Goal: Task Accomplishment & Management: Manage account settings

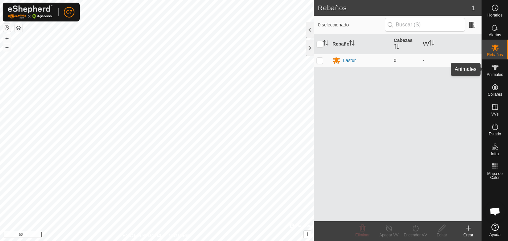
click at [500, 71] on es-animals-svg-icon at bounding box center [495, 67] width 12 height 11
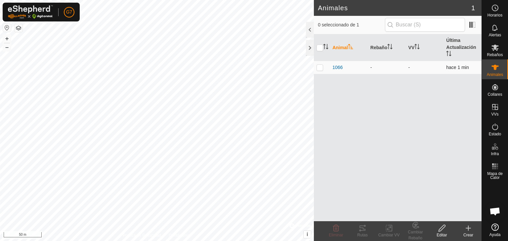
click at [326, 66] on td at bounding box center [322, 67] width 16 height 13
checkbox input "true"
click at [324, 73] on td at bounding box center [322, 67] width 16 height 13
checkbox input "false"
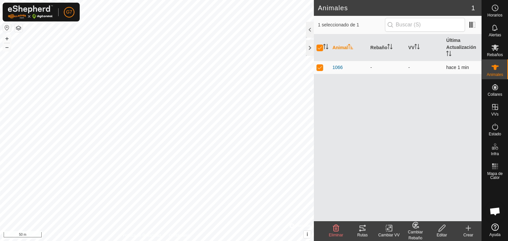
checkbox input "false"
click at [474, 25] on span at bounding box center [472, 24] width 11 height 11
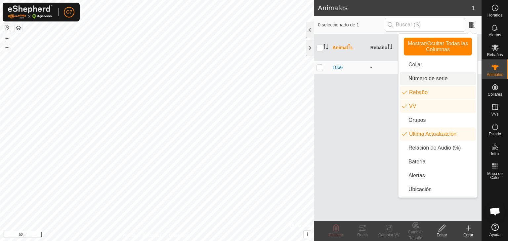
click at [378, 112] on div "Animal Rebaño VV Última Actualización 1066 - - hace 1 min" at bounding box center [398, 127] width 168 height 187
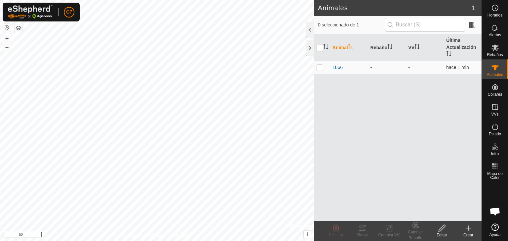
click at [441, 229] on icon at bounding box center [442, 228] width 8 height 8
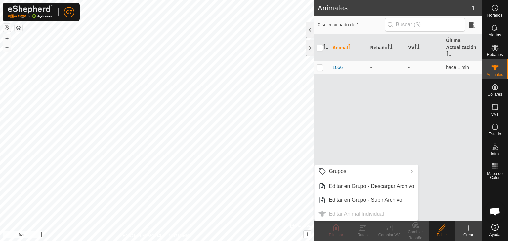
click at [424, 197] on div "Animal Rebaño VV Última Actualización 1066 - - hace 1 min" at bounding box center [398, 127] width 168 height 187
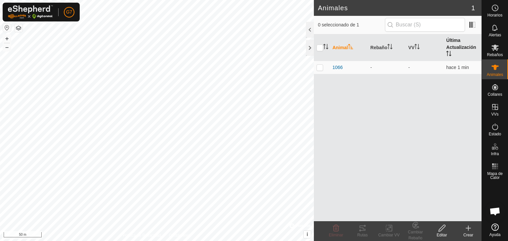
click at [453, 53] on th "Última Actualización" at bounding box center [462, 47] width 38 height 27
click at [472, 27] on span at bounding box center [472, 24] width 11 height 11
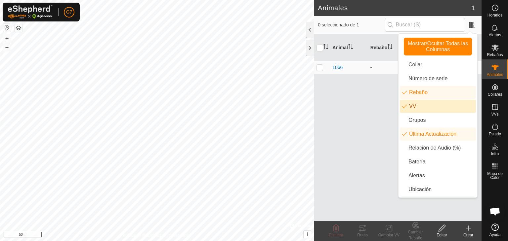
click at [362, 115] on div "Animal Rebaño VV Última Actualización 1066 - - hace 1 min" at bounding box center [398, 127] width 168 height 187
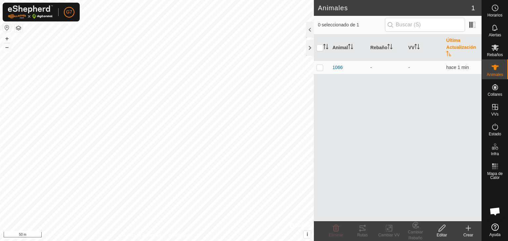
click at [469, 232] on div "Crear" at bounding box center [468, 235] width 26 height 6
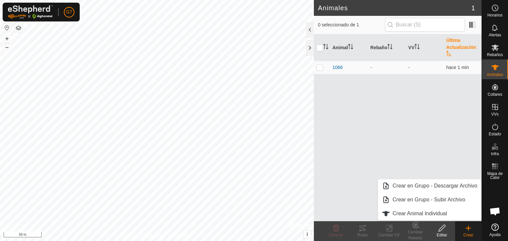
click at [380, 143] on div "Animal Rebaño VV Última Actualización 1066 - - hace 1 min" at bounding box center [398, 127] width 168 height 187
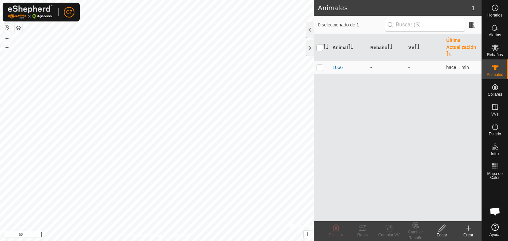
click at [319, 49] on input "checkbox" at bounding box center [319, 48] width 7 height 7
checkbox input "true"
click at [321, 51] on th at bounding box center [322, 47] width 16 height 27
click at [380, 48] on th "Rebaño" at bounding box center [386, 47] width 38 height 27
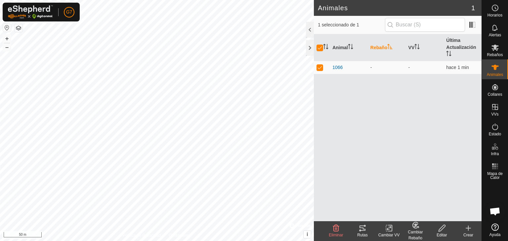
click at [380, 48] on th "Rebaño" at bounding box center [386, 47] width 38 height 27
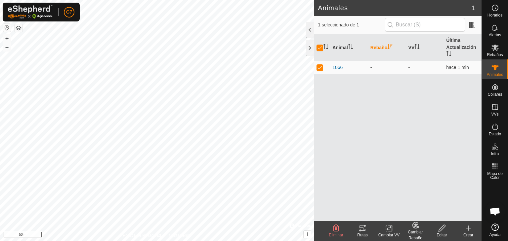
click at [380, 48] on th "Rebaño" at bounding box center [386, 47] width 38 height 27
drag, startPoint x: 370, startPoint y: 69, endPoint x: 354, endPoint y: 116, distance: 50.2
click at [354, 116] on div "Animal Rebaño VV Última Actualización 1066 - - hace 1 min" at bounding box center [398, 127] width 168 height 187
click at [386, 229] on icon at bounding box center [389, 228] width 8 height 8
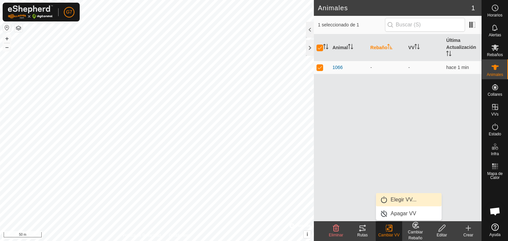
click at [399, 203] on link "Elegir VV..." at bounding box center [408, 199] width 65 height 13
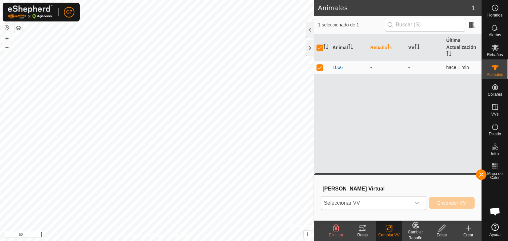
click at [415, 201] on icon "dropdown trigger" at bounding box center [416, 203] width 5 height 5
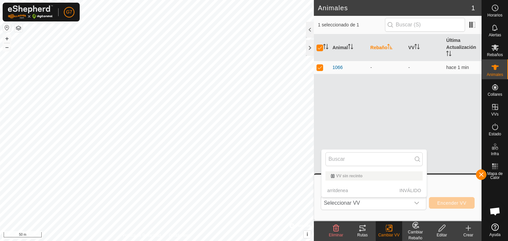
click at [415, 124] on div "Animal Rebaño VV Última Actualización 1066 - - hace 1 min" at bounding box center [398, 127] width 168 height 187
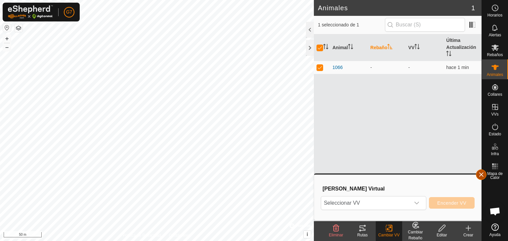
click at [480, 174] on button "button" at bounding box center [481, 175] width 11 height 11
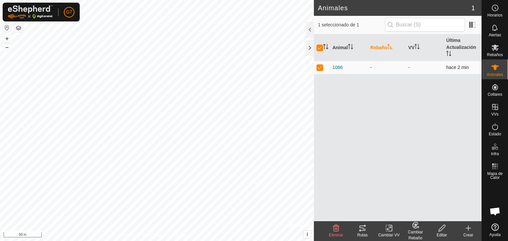
click at [411, 67] on td "-" at bounding box center [424, 67] width 38 height 13
drag, startPoint x: 379, startPoint y: 70, endPoint x: 319, endPoint y: 66, distance: 60.3
click at [319, 66] on tr "1066 - - hace 2 min" at bounding box center [398, 67] width 168 height 13
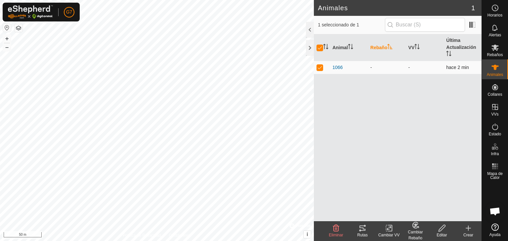
click at [319, 66] on p-checkbox at bounding box center [319, 67] width 7 height 5
checkbox input "false"
click at [319, 66] on p-checkbox at bounding box center [319, 67] width 7 height 5
checkbox input "true"
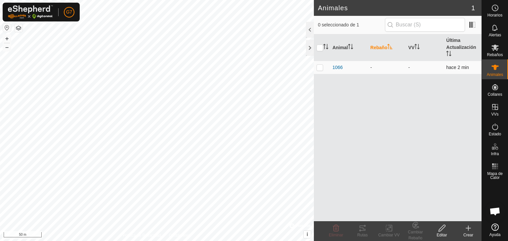
checkbox input "true"
click at [319, 66] on p-checkbox at bounding box center [319, 67] width 7 height 5
checkbox input "false"
click at [440, 225] on icon at bounding box center [442, 228] width 8 height 8
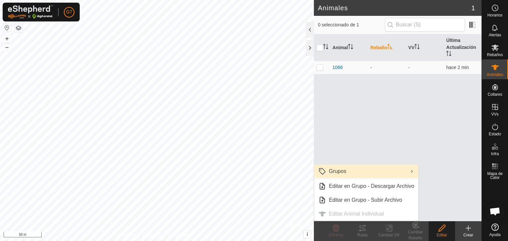
click at [374, 173] on link "Grupos" at bounding box center [366, 171] width 104 height 13
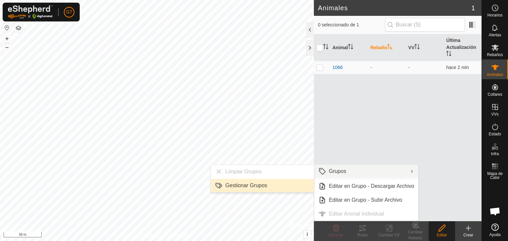
click at [292, 186] on link "Gestionar Grupos" at bounding box center [262, 185] width 103 height 13
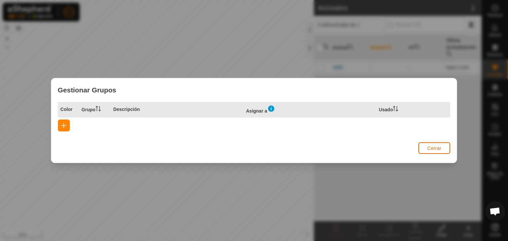
click at [427, 145] on button "Cerrar" at bounding box center [434, 148] width 32 height 12
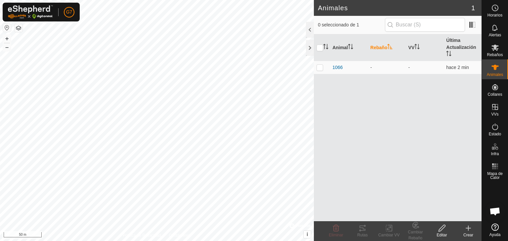
click at [445, 230] on icon at bounding box center [442, 228] width 8 height 8
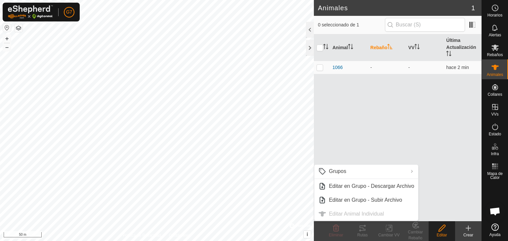
click at [435, 175] on div "Animal Rebaño VV Última Actualización 1066 - - hace 2 min" at bounding box center [398, 127] width 168 height 187
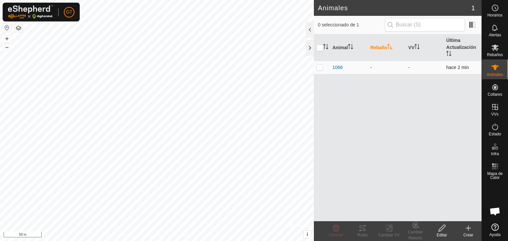
click at [323, 65] on td at bounding box center [322, 67] width 16 height 13
checkbox input "true"
click at [334, 223] on div "Eliminar" at bounding box center [336, 231] width 26 height 20
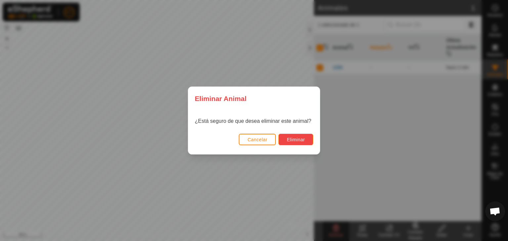
click at [299, 141] on span "Eliminar" at bounding box center [295, 139] width 18 height 5
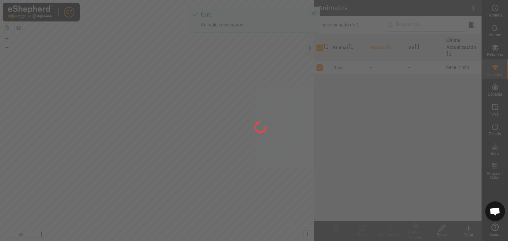
checkbox input "false"
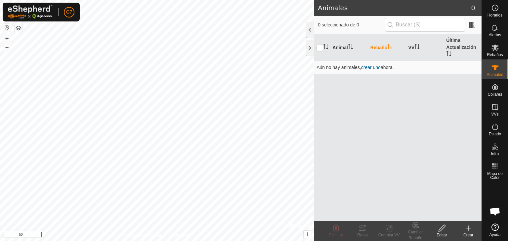
click at [467, 234] on div "Crear" at bounding box center [468, 235] width 26 height 6
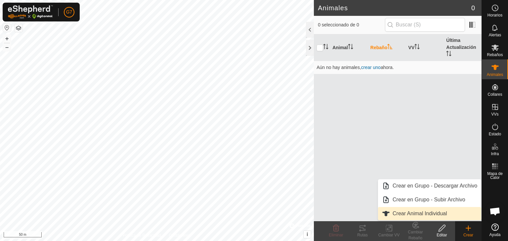
click at [422, 210] on link "Crear Animal Individual" at bounding box center [429, 213] width 103 height 13
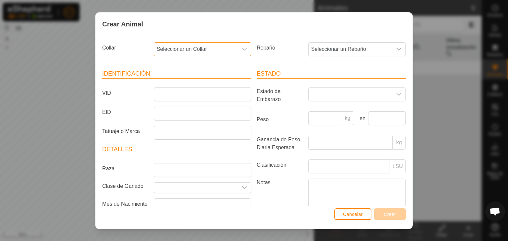
click at [221, 54] on span "Seleccionar un Collar" at bounding box center [196, 49] width 84 height 13
click at [187, 110] on li "2531351820" at bounding box center [201, 110] width 95 height 13
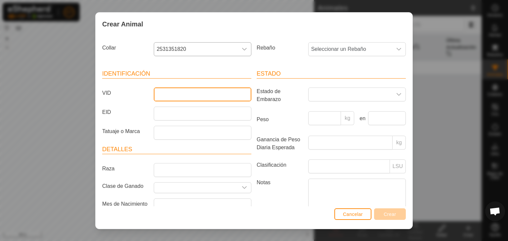
click at [170, 95] on input "VID" at bounding box center [202, 95] width 97 height 14
type input "1066"
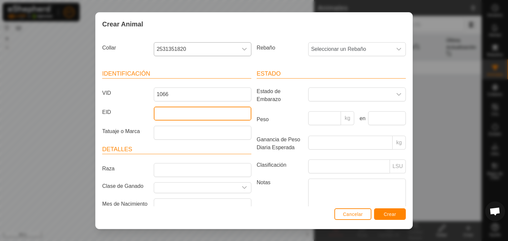
click at [223, 120] on input "EID" at bounding box center [202, 114] width 97 height 14
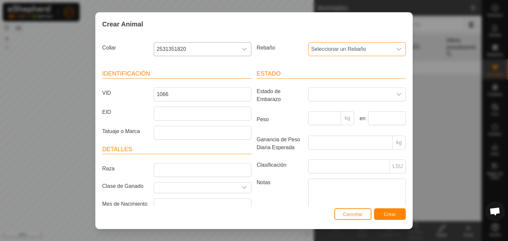
click at [342, 51] on span "Seleccionar un Rebaño" at bounding box center [350, 49] width 84 height 13
click at [337, 95] on li "Lastur" at bounding box center [356, 97] width 95 height 13
click at [393, 214] on span "Crear" at bounding box center [389, 214] width 13 height 5
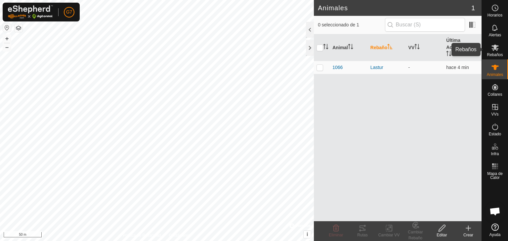
click at [497, 48] on icon at bounding box center [495, 48] width 8 height 8
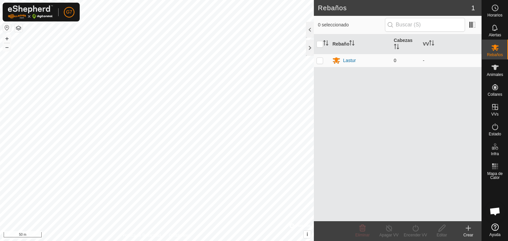
click at [318, 59] on p-checkbox at bounding box center [319, 60] width 7 height 5
checkbox input "true"
click at [321, 60] on p-checkbox at bounding box center [319, 60] width 7 height 5
checkbox input "false"
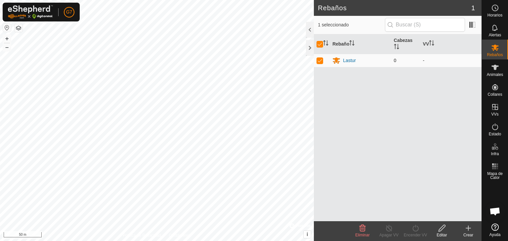
checkbox input "false"
click at [320, 47] on input "checkbox" at bounding box center [319, 44] width 7 height 7
checkbox input "true"
click at [320, 47] on input "checkbox" at bounding box center [319, 44] width 7 height 7
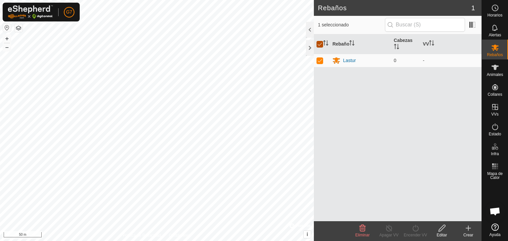
checkbox input "false"
click at [423, 60] on td "-" at bounding box center [450, 60] width 61 height 13
click at [395, 60] on span "0" at bounding box center [395, 60] width 3 height 5
click at [494, 73] on span "Animales" at bounding box center [494, 75] width 16 height 4
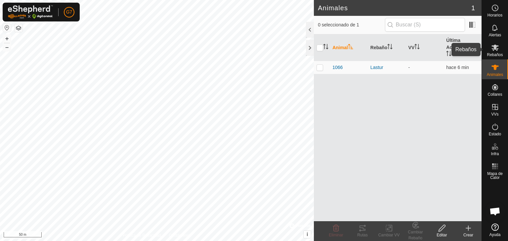
click at [493, 54] on span "Rebaños" at bounding box center [494, 55] width 16 height 4
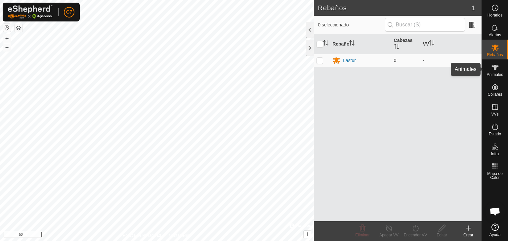
click at [495, 69] on icon at bounding box center [494, 67] width 7 height 5
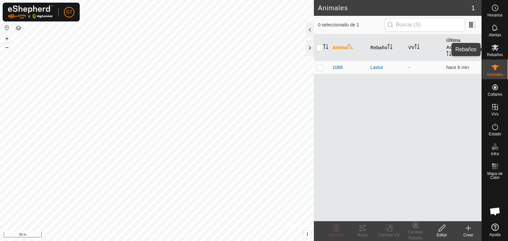
click at [499, 50] on es-mob-svg-icon at bounding box center [495, 47] width 12 height 11
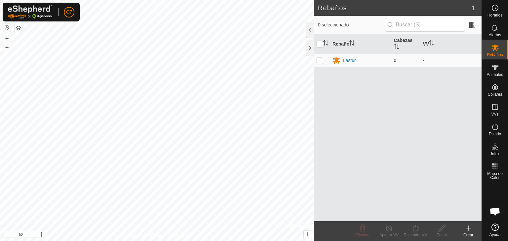
click at [317, 61] on p-checkbox at bounding box center [319, 60] width 7 height 5
checkbox input "true"
click at [319, 59] on p-checkbox at bounding box center [319, 60] width 7 height 5
checkbox input "false"
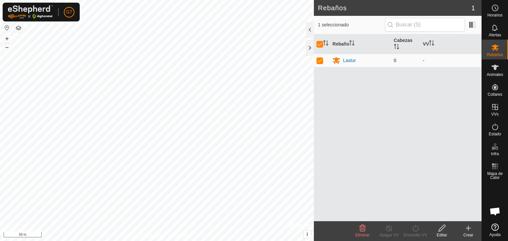
checkbox input "false"
click at [491, 70] on icon at bounding box center [495, 67] width 8 height 8
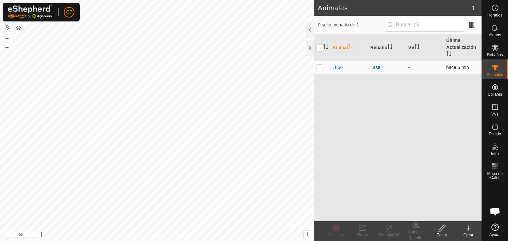
click at [325, 65] on td at bounding box center [322, 67] width 16 height 13
checkbox input "true"
click at [388, 232] on icon at bounding box center [389, 228] width 8 height 8
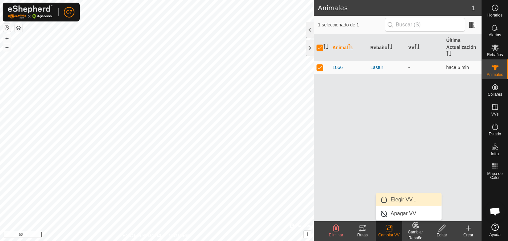
click at [401, 198] on link "Elegir VV..." at bounding box center [408, 199] width 65 height 13
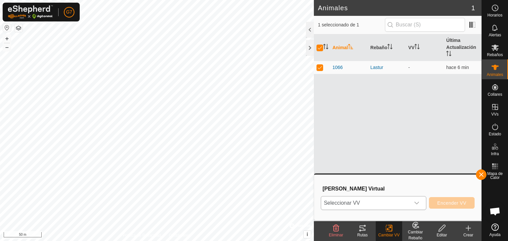
click at [410, 201] on div "dropdown trigger" at bounding box center [416, 203] width 13 height 13
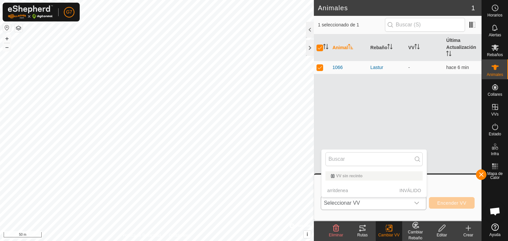
click at [375, 180] on div "VV sin recinto" at bounding box center [373, 175] width 97 height 9
click at [367, 173] on div "VV sin recinto" at bounding box center [373, 175] width 97 height 9
click at [363, 173] on div "VV sin recinto" at bounding box center [373, 175] width 97 height 9
click at [399, 192] on p-selectitem "arritdenea INVÁLIDO" at bounding box center [373, 190] width 105 height 13
click at [419, 135] on div "Animal Rebaño VV Última Actualización 1066 Lastur - hace 6 min" at bounding box center [398, 127] width 168 height 187
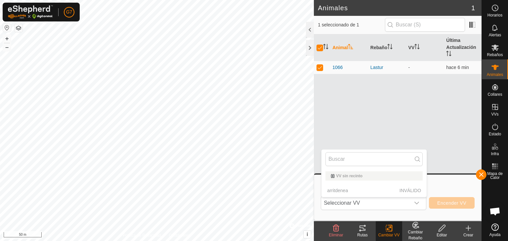
click at [419, 135] on div "Animal Rebaño VV Última Actualización 1066 Lastur - hace 6 min" at bounding box center [398, 127] width 168 height 187
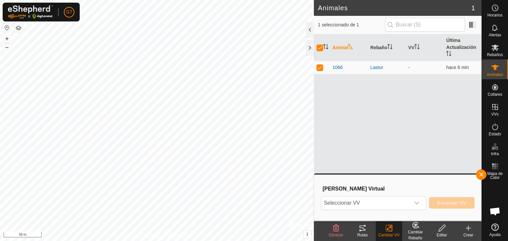
click at [419, 135] on div "Animal Rebaño VV Última Actualización 1066 Lastur - hace 6 min" at bounding box center [398, 127] width 168 height 187
click at [482, 174] on button "button" at bounding box center [481, 175] width 11 height 11
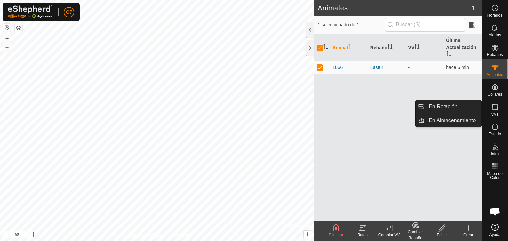
click at [495, 108] on icon at bounding box center [495, 107] width 8 height 8
click at [453, 106] on link "En Rotación" at bounding box center [452, 106] width 57 height 13
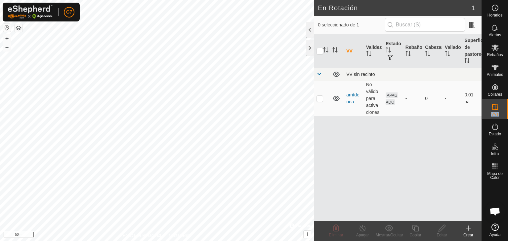
click at [318, 73] on span at bounding box center [318, 73] width 5 height 5
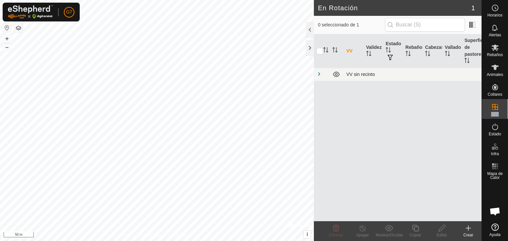
click at [317, 73] on span at bounding box center [318, 73] width 5 height 5
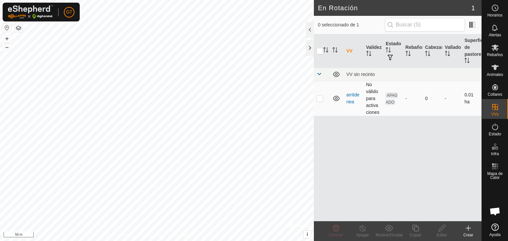
click at [316, 97] on p-checkbox at bounding box center [319, 98] width 7 height 5
checkbox input "true"
click at [339, 232] on icon at bounding box center [336, 228] width 8 height 8
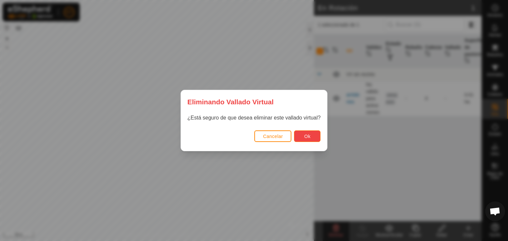
click at [311, 133] on button "Ok" at bounding box center [307, 137] width 26 height 12
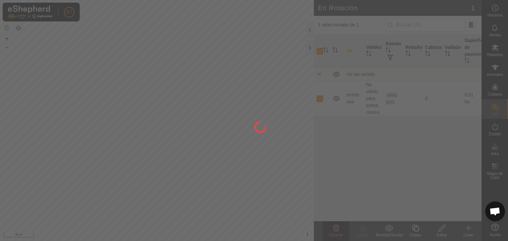
checkbox input "false"
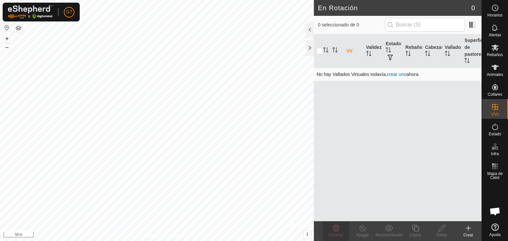
click at [393, 74] on link "crear uno" at bounding box center [396, 74] width 19 height 5
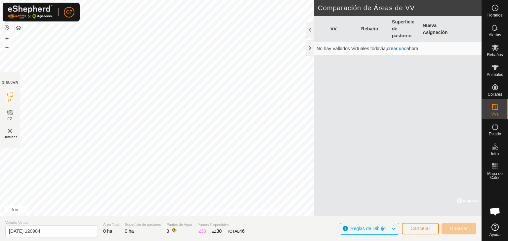
click at [379, 228] on span "Reglas de Dibujo" at bounding box center [367, 228] width 35 height 5
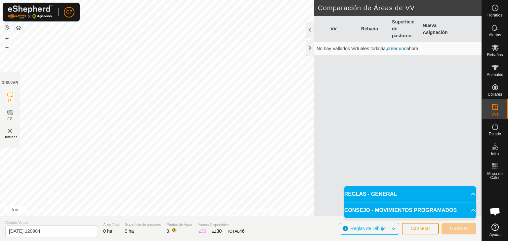
click at [379, 228] on span "Reglas de Dibujo" at bounding box center [367, 228] width 35 height 5
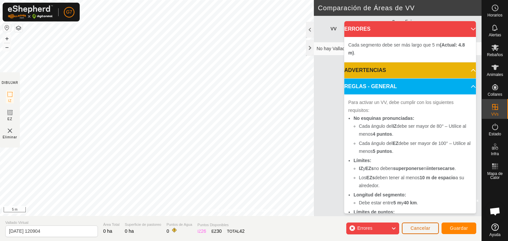
click at [414, 227] on span "Cancelar" at bounding box center [420, 228] width 20 height 5
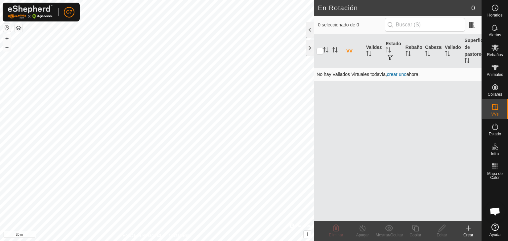
click at [397, 76] on link "crear uno" at bounding box center [396, 74] width 19 height 5
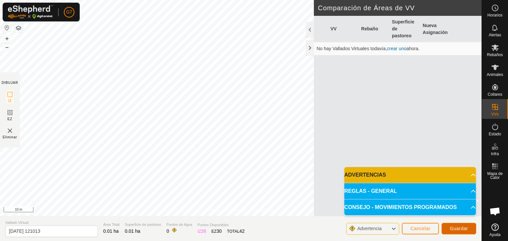
click at [461, 230] on span "Guardar" at bounding box center [458, 228] width 18 height 5
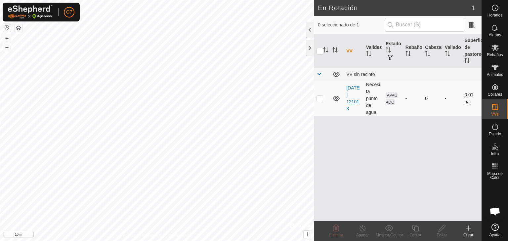
click at [371, 95] on td "Necesita punto de agua" at bounding box center [373, 98] width 20 height 35
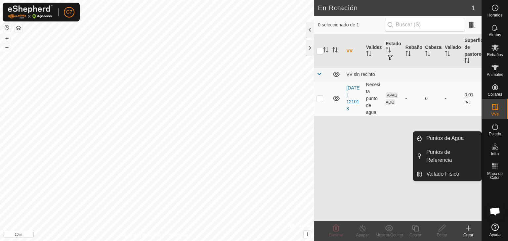
click at [493, 151] on es-infrastructure-svg-icon at bounding box center [495, 146] width 12 height 11
click at [461, 136] on link "Puntos de Agua" at bounding box center [451, 138] width 59 height 13
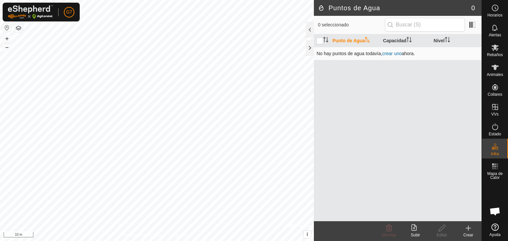
click at [390, 54] on link "crear uno" at bounding box center [391, 53] width 19 height 5
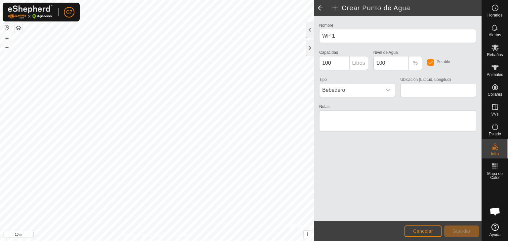
type input "43.264547, -1.683707"
click at [459, 228] on button "Guardar" at bounding box center [461, 232] width 35 height 12
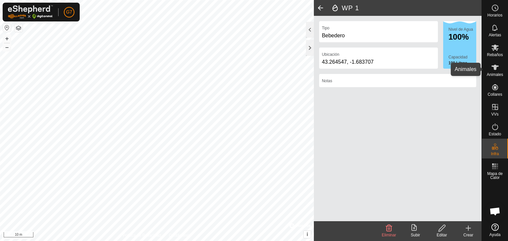
click at [501, 68] on div "Animales" at bounding box center [494, 69] width 26 height 20
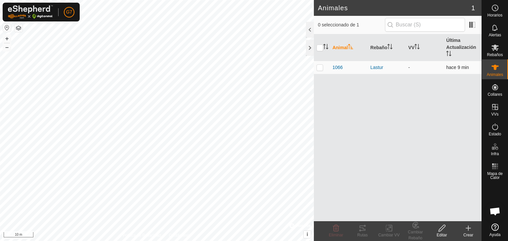
click at [411, 64] on td "-" at bounding box center [424, 67] width 38 height 13
click at [411, 46] on th "VV" at bounding box center [424, 47] width 38 height 27
click at [411, 66] on td "-" at bounding box center [424, 67] width 38 height 13
click at [498, 55] on span "Rebaños" at bounding box center [494, 55] width 16 height 4
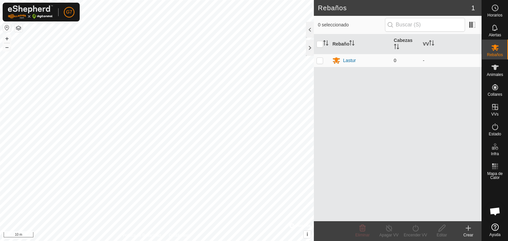
click at [324, 61] on td at bounding box center [322, 60] width 16 height 13
checkbox input "true"
drag, startPoint x: 324, startPoint y: 61, endPoint x: 416, endPoint y: 77, distance: 93.2
click at [416, 77] on div "Rebaño Cabezas VV Lastur 0 -" at bounding box center [398, 127] width 168 height 187
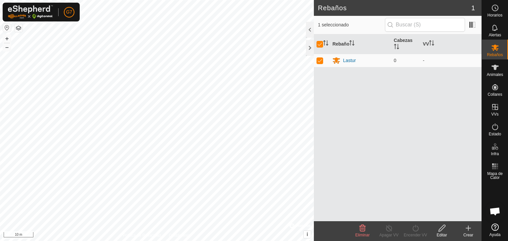
click at [419, 85] on div "Rebaño Cabezas VV Lastur 0 -" at bounding box center [398, 127] width 168 height 187
click at [319, 59] on p-checkbox at bounding box center [319, 60] width 7 height 5
checkbox input "false"
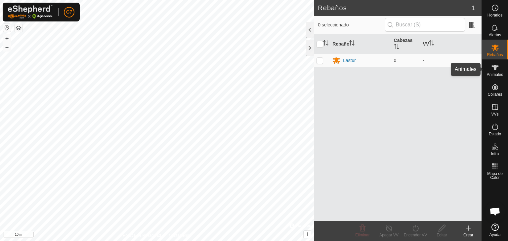
click at [496, 70] on icon at bounding box center [495, 67] width 8 height 8
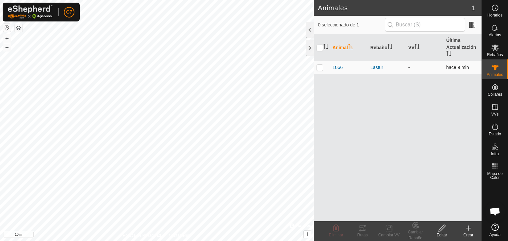
click at [320, 68] on p-checkbox at bounding box center [319, 67] width 7 height 5
checkbox input "true"
click at [388, 228] on icon at bounding box center [389, 228] width 8 height 8
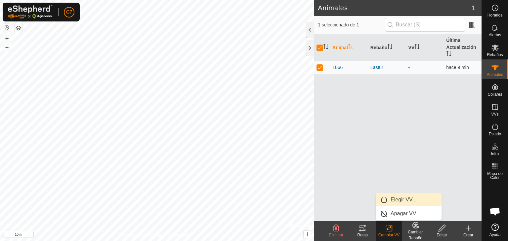
click at [399, 203] on link "Elegir VV..." at bounding box center [408, 199] width 65 height 13
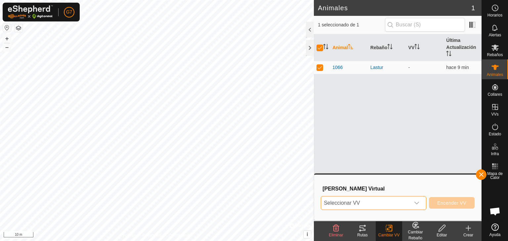
click at [405, 205] on span "Seleccionar VV" at bounding box center [365, 203] width 89 height 13
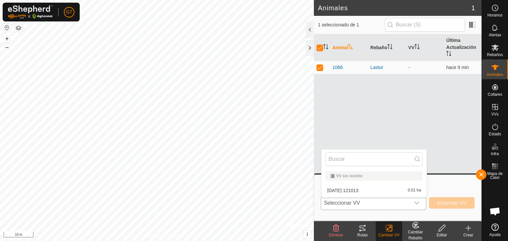
click at [392, 189] on li "[DATE] [DATE] 0.01 ha" at bounding box center [373, 190] width 105 height 13
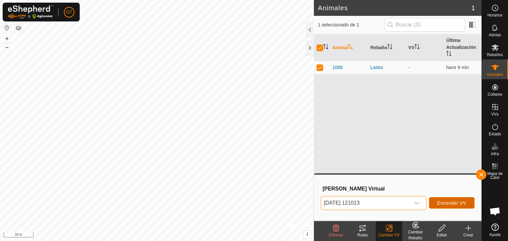
click at [441, 201] on span "Encender VV" at bounding box center [451, 203] width 29 height 5
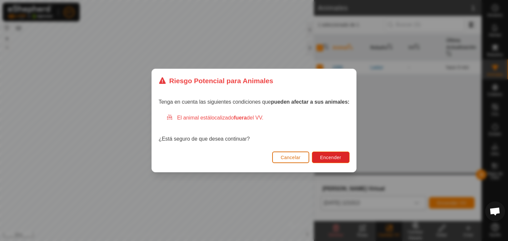
click at [294, 157] on span "Cancelar" at bounding box center [291, 157] width 20 height 5
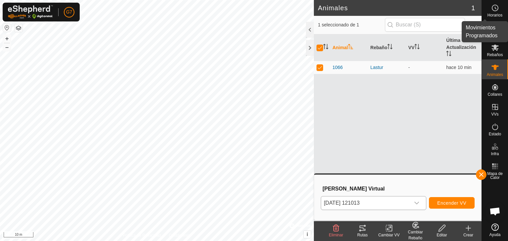
click at [502, 6] on div "Horarios" at bounding box center [494, 10] width 26 height 20
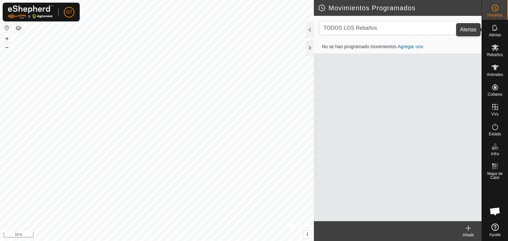
click at [498, 33] on span "Alertas" at bounding box center [494, 35] width 12 height 4
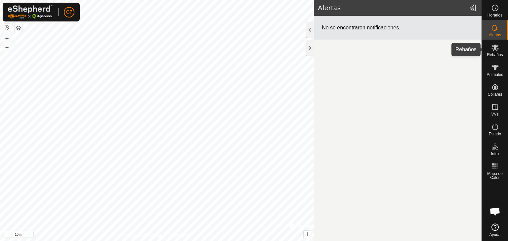
click at [498, 49] on icon at bounding box center [495, 48] width 8 height 8
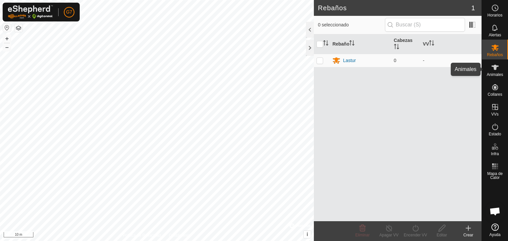
click at [498, 64] on icon at bounding box center [495, 67] width 8 height 8
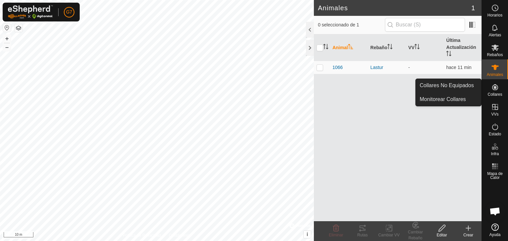
click at [498, 93] on span "Collares" at bounding box center [494, 95] width 15 height 4
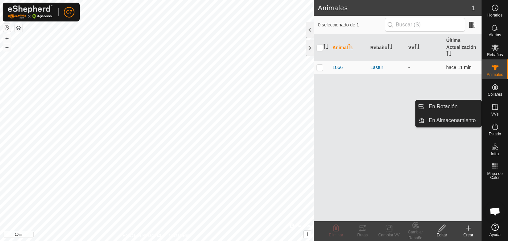
click at [497, 114] on span "VVs" at bounding box center [494, 114] width 7 height 4
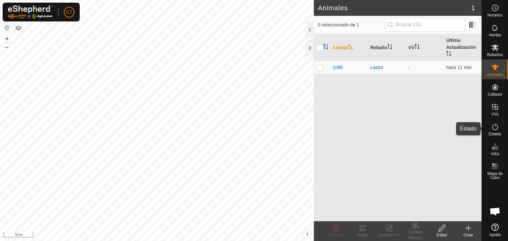
click at [493, 131] on es-activation-svg-icon at bounding box center [495, 127] width 12 height 11
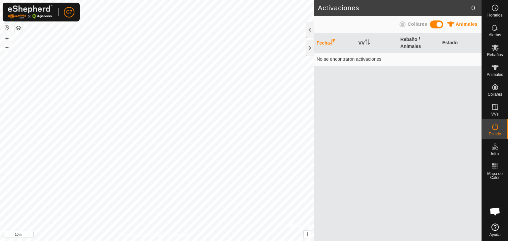
click at [493, 131] on es-activation-svg-icon at bounding box center [495, 127] width 12 height 11
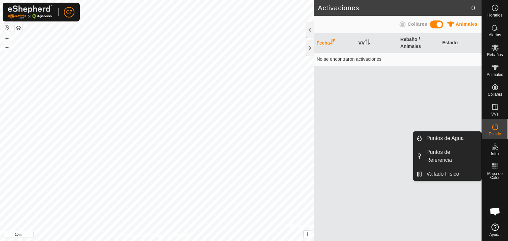
click at [495, 151] on es-infrastructure-svg-icon at bounding box center [495, 146] width 12 height 11
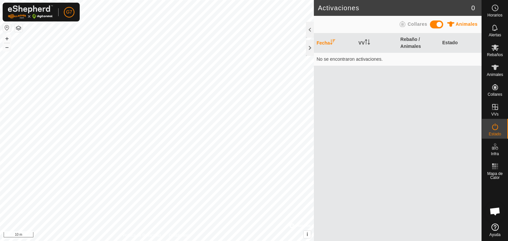
click at [4, 28] on button "button" at bounding box center [7, 28] width 8 height 8
click at [5, 37] on button "+" at bounding box center [7, 39] width 8 height 8
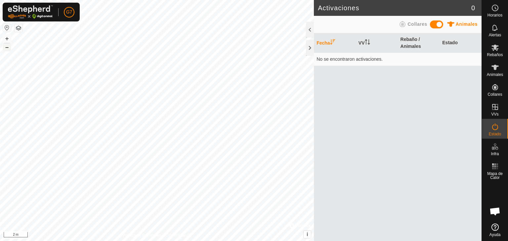
click at [6, 47] on button "–" at bounding box center [7, 47] width 8 height 8
click at [498, 8] on icon at bounding box center [495, 8] width 8 height 8
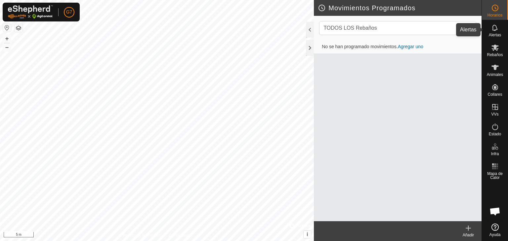
click at [498, 29] on es-notification-svg-icon at bounding box center [495, 27] width 12 height 11
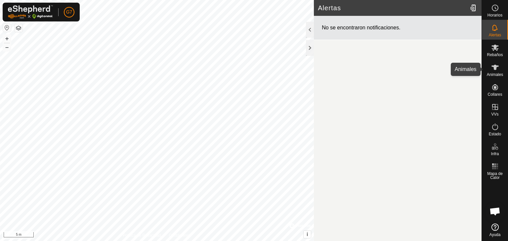
click at [500, 75] on span "Animales" at bounding box center [494, 75] width 16 height 4
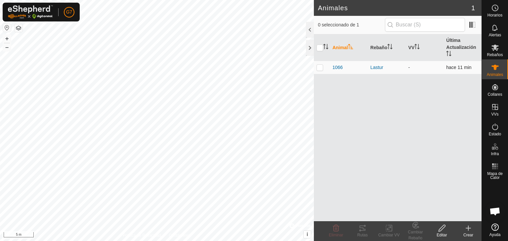
click at [322, 68] on p-checkbox at bounding box center [319, 67] width 7 height 5
checkbox input "true"
click at [391, 232] on div "Cambiar VV" at bounding box center [388, 235] width 26 height 6
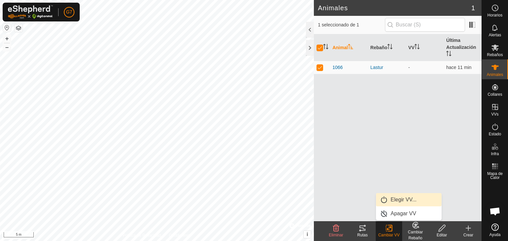
click at [398, 204] on link "Elegir VV..." at bounding box center [408, 199] width 65 height 13
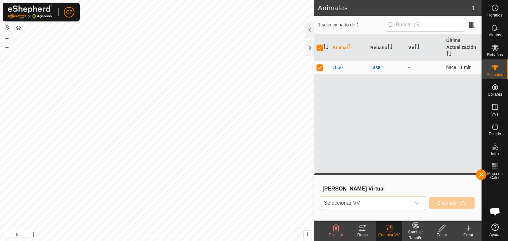
click at [402, 204] on span "Seleccionar VV" at bounding box center [365, 203] width 89 height 13
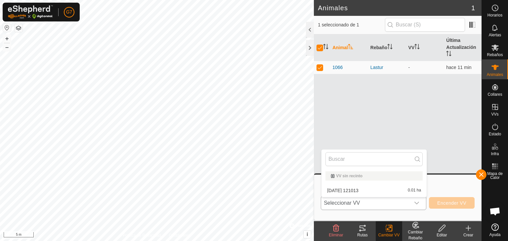
click at [395, 188] on li "[DATE] [DATE] 0.01 ha" at bounding box center [373, 190] width 105 height 13
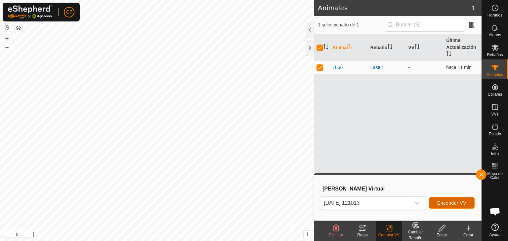
click at [448, 204] on span "Encender VV" at bounding box center [451, 203] width 29 height 5
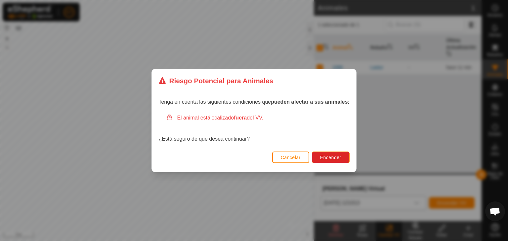
click at [288, 155] on span "Cancelar" at bounding box center [291, 157] width 20 height 5
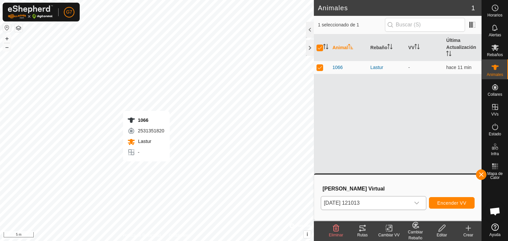
checkbox input "false"
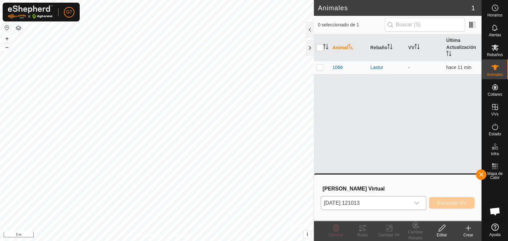
checkbox input "true"
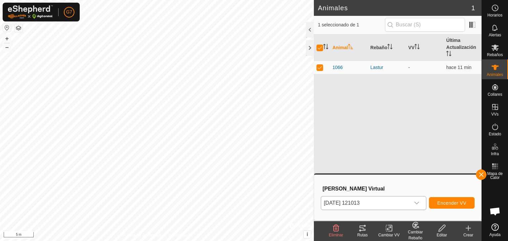
checkbox input "false"
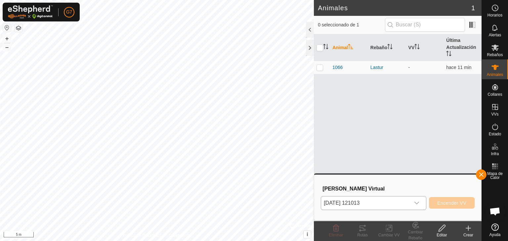
checkbox input "true"
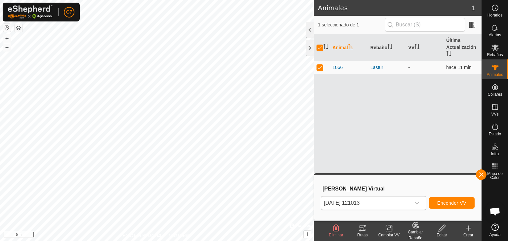
click at [362, 226] on icon at bounding box center [362, 228] width 8 height 8
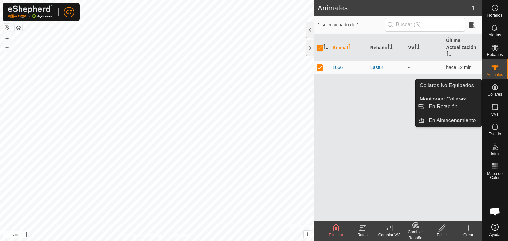
click at [502, 114] on div "VVs" at bounding box center [494, 109] width 26 height 20
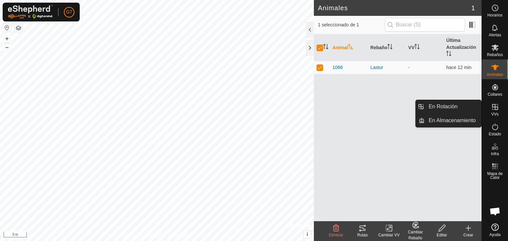
click at [498, 112] on span "VVs" at bounding box center [494, 114] width 7 height 4
click at [446, 103] on link "En Rotación" at bounding box center [452, 106] width 57 height 13
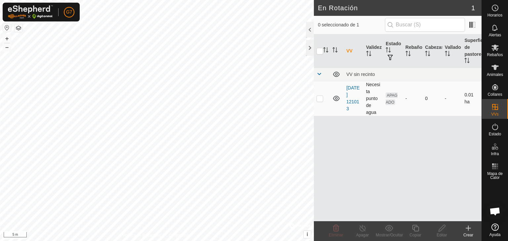
click at [321, 97] on p-checkbox at bounding box center [319, 98] width 7 height 5
checkbox input "true"
click at [321, 97] on p-checkbox at bounding box center [319, 98] width 7 height 5
checkbox input "false"
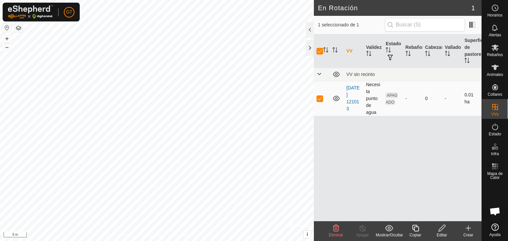
checkbox input "false"
click at [321, 97] on p-checkbox at bounding box center [319, 98] width 7 height 5
checkbox input "true"
click at [438, 229] on icon at bounding box center [442, 228] width 8 height 8
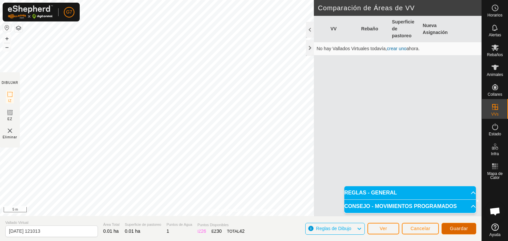
click at [455, 228] on span "Guardar" at bounding box center [458, 228] width 18 height 5
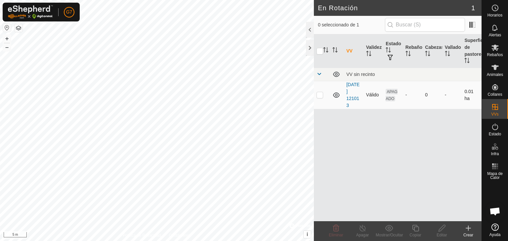
click at [323, 93] on p-checkbox at bounding box center [319, 94] width 7 height 5
checkbox input "true"
click at [323, 93] on p-checkbox at bounding box center [319, 94] width 7 height 5
checkbox input "false"
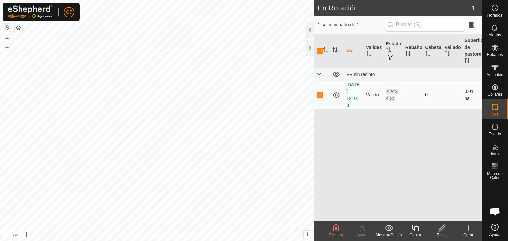
checkbox input "false"
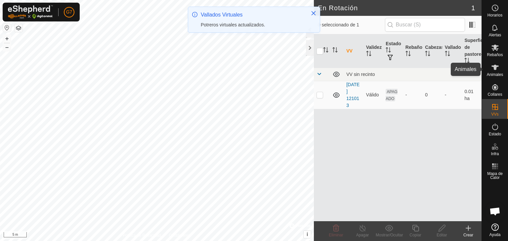
click at [500, 72] on div "Animales" at bounding box center [494, 69] width 26 height 20
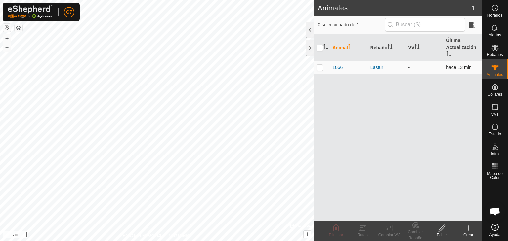
click at [319, 63] on td at bounding box center [322, 67] width 16 height 13
checkbox input "true"
click at [390, 230] on icon at bounding box center [389, 228] width 8 height 8
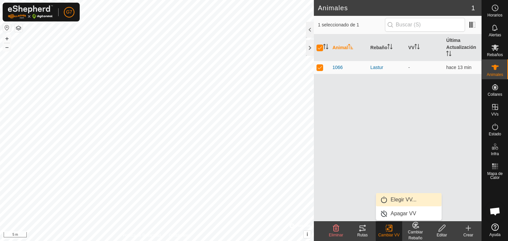
click at [393, 199] on link "Elegir VV..." at bounding box center [408, 199] width 65 height 13
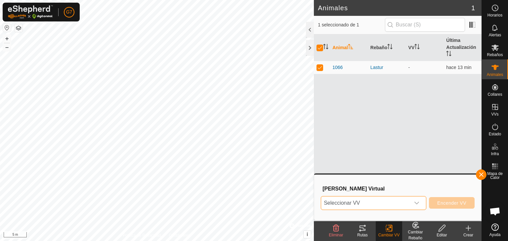
click at [382, 201] on span "Seleccionar VV" at bounding box center [365, 203] width 89 height 13
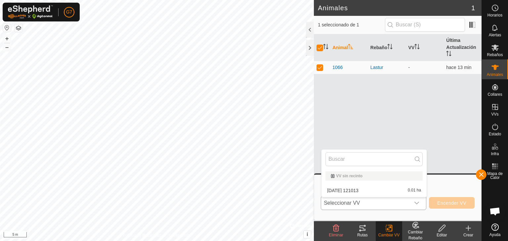
click at [369, 190] on li "[DATE] [DATE] 0.01 ha" at bounding box center [373, 190] width 105 height 13
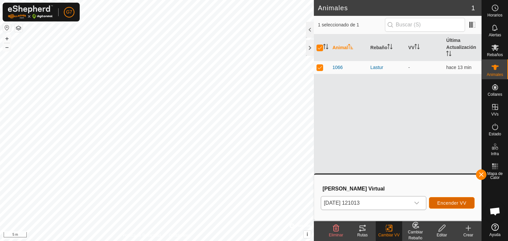
click at [453, 203] on span "Encender VV" at bounding box center [451, 203] width 29 height 5
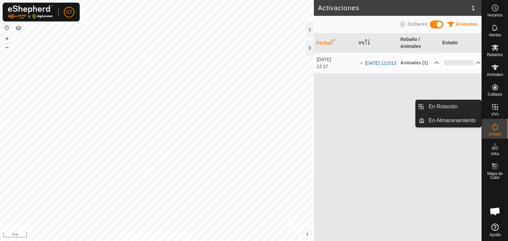
click at [495, 109] on icon at bounding box center [495, 107] width 8 height 8
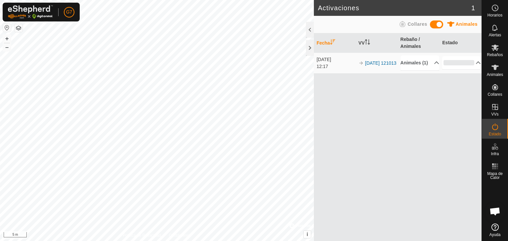
drag, startPoint x: 495, startPoint y: 109, endPoint x: 435, endPoint y: 91, distance: 62.3
click at [435, 91] on div "Fecha VV Rebaño / Animales Estado [DATE] 12:17 2025-10-11 121013 Animales (1) 1…" at bounding box center [398, 137] width 168 height 208
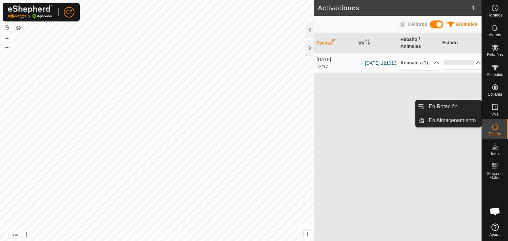
click at [492, 108] on icon at bounding box center [495, 107] width 8 height 8
click at [496, 106] on icon at bounding box center [495, 107] width 8 height 8
click at [468, 111] on link "En Rotación" at bounding box center [452, 106] width 57 height 13
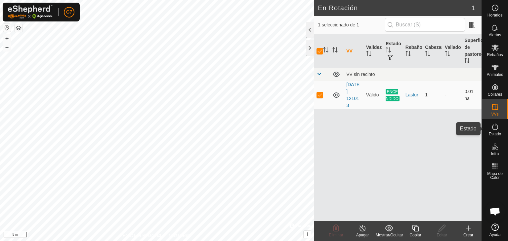
click at [497, 127] on icon at bounding box center [495, 127] width 8 height 8
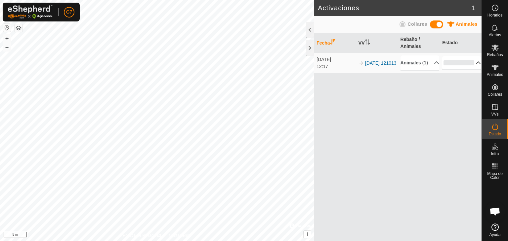
click at [471, 65] on p-accordion-header "0%" at bounding box center [461, 62] width 39 height 13
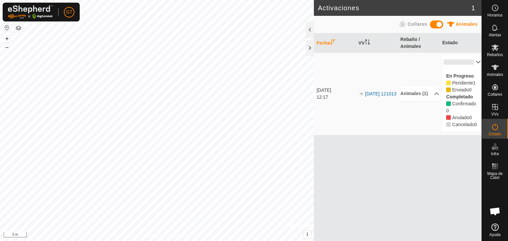
click at [473, 62] on p-accordion-header "0%" at bounding box center [461, 62] width 39 height 13
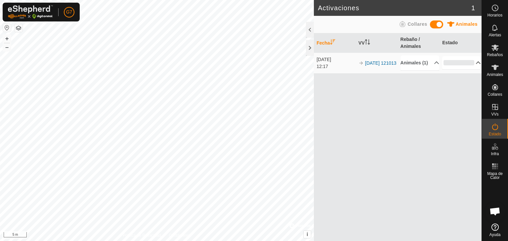
click at [473, 62] on p-accordion-header "0%" at bounding box center [461, 62] width 39 height 13
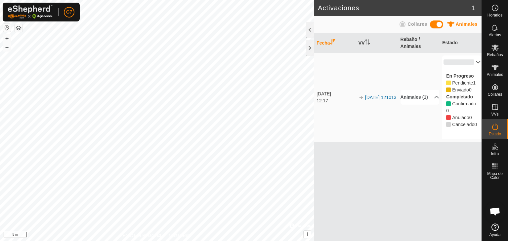
click at [473, 58] on span at bounding box center [473, 58] width 0 height 0
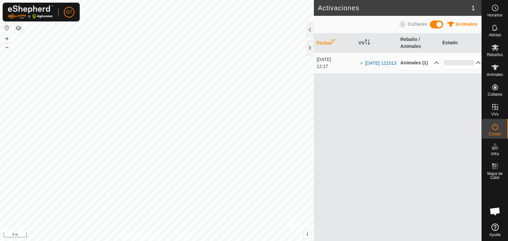
click at [435, 70] on p-accordion-header "Animales (1)" at bounding box center [419, 63] width 39 height 15
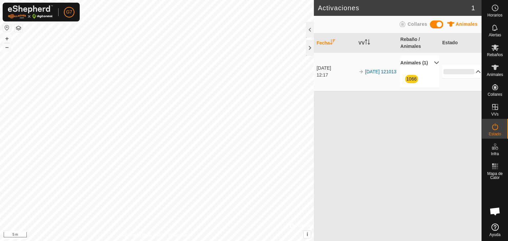
click at [415, 77] on div "1066" at bounding box center [419, 79] width 39 height 18
click at [409, 82] on link "1066" at bounding box center [411, 78] width 10 height 5
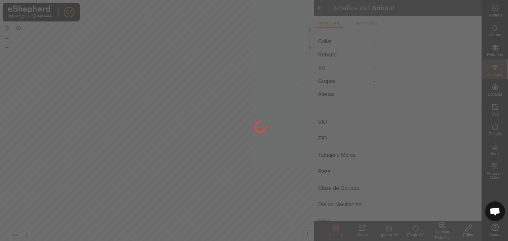
type input "1066"
type input "-"
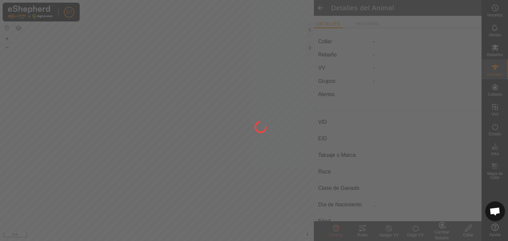
type input "0 kg"
type input "-"
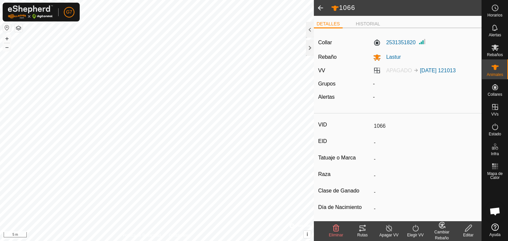
click at [399, 70] on span "APAGADO" at bounding box center [399, 71] width 26 height 6
click at [433, 69] on link "[DATE] 121013" at bounding box center [438, 71] width 36 height 6
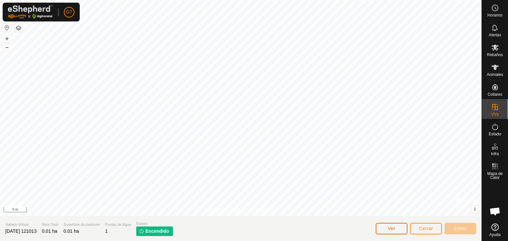
click at [400, 226] on button "Ver" at bounding box center [391, 229] width 32 height 12
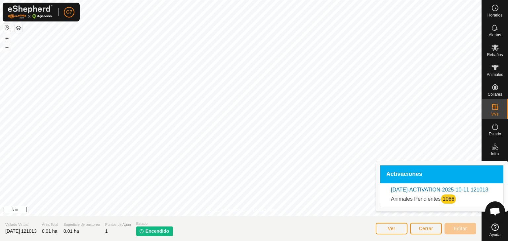
click at [415, 202] on span "Animales Pendientes" at bounding box center [416, 199] width 50 height 6
click at [413, 188] on link "[DATE]-ACTIVATION-2025-10-11 121013" at bounding box center [439, 190] width 97 height 6
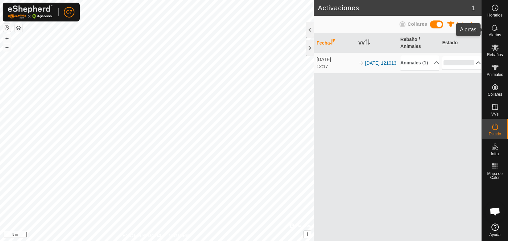
click at [494, 29] on icon at bounding box center [494, 27] width 5 height 6
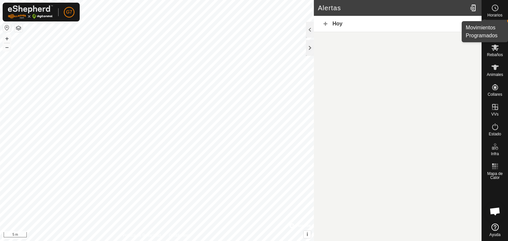
click at [497, 13] on span "Horarios" at bounding box center [494, 15] width 15 height 4
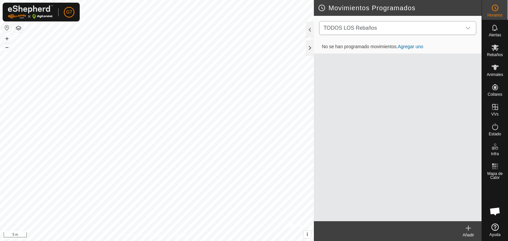
click at [465, 25] on icon "dropdown trigger" at bounding box center [467, 27] width 5 height 5
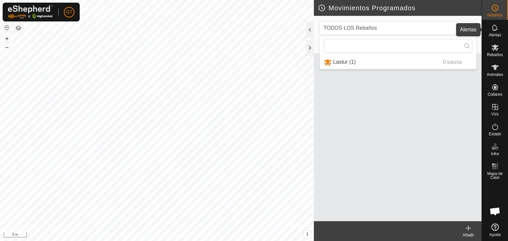
drag, startPoint x: 468, startPoint y: 30, endPoint x: 496, endPoint y: 28, distance: 27.5
click at [496, 28] on div "Horarios Alertas Rebaños Animales Collares VVs Estado Infra Mapa de Calor Ayuda…" at bounding box center [254, 120] width 508 height 241
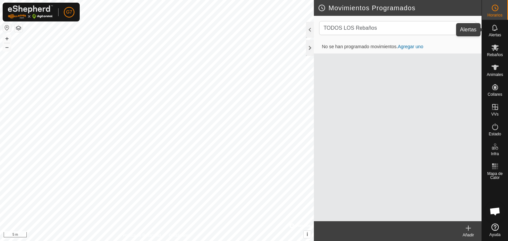
click at [496, 28] on icon at bounding box center [494, 27] width 5 height 6
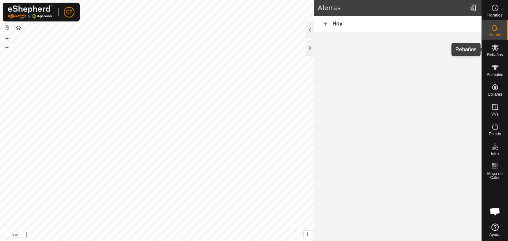
click at [494, 47] on icon at bounding box center [494, 48] width 7 height 6
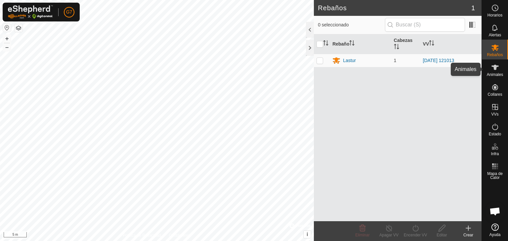
click at [496, 65] on icon at bounding box center [495, 67] width 8 height 8
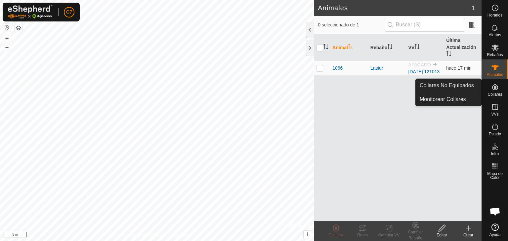
click at [492, 87] on icon at bounding box center [495, 87] width 6 height 6
click at [496, 93] on span "Collares" at bounding box center [494, 95] width 15 height 4
click at [494, 92] on es-neckbands-svg-icon at bounding box center [495, 87] width 12 height 11
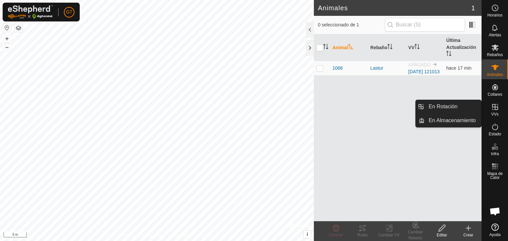
click at [500, 107] on es-virtualpaddocks-svg-icon at bounding box center [495, 107] width 12 height 11
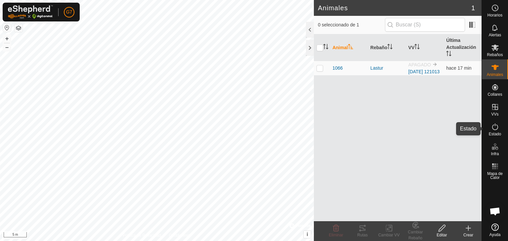
click at [494, 131] on es-activation-svg-icon at bounding box center [495, 127] width 12 height 11
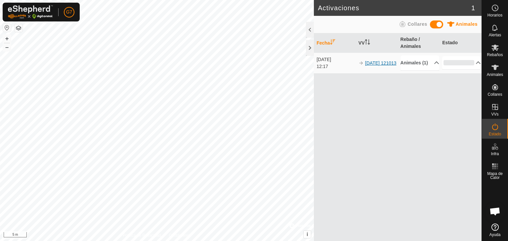
click at [370, 64] on link "[DATE] 121013" at bounding box center [380, 62] width 31 height 5
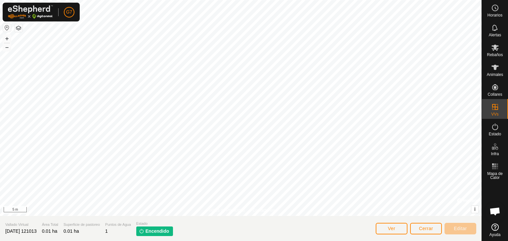
click at [167, 230] on span "Encendido" at bounding box center [157, 231] width 24 height 7
click at [496, 61] on div "Animales" at bounding box center [494, 69] width 26 height 20
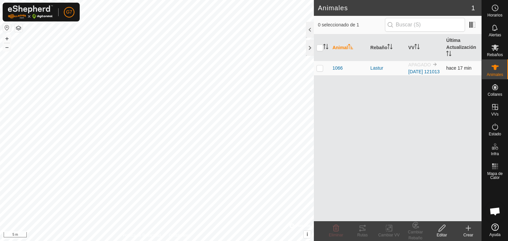
click at [321, 71] on p-checkbox at bounding box center [319, 67] width 7 height 5
checkbox input "true"
click at [418, 74] on link "[DATE] 121013" at bounding box center [423, 71] width 31 height 5
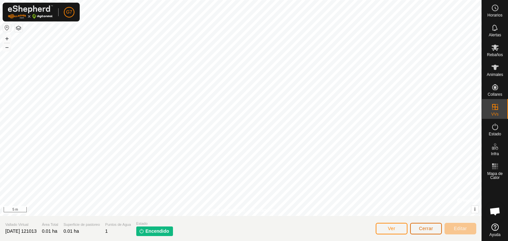
click at [417, 227] on button "Cerrar" at bounding box center [426, 229] width 32 height 12
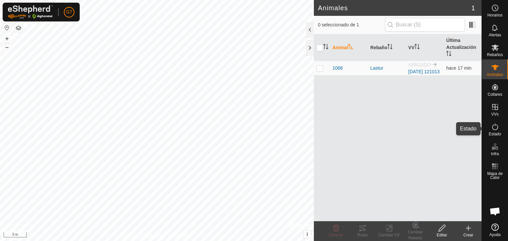
click at [496, 126] on icon at bounding box center [495, 127] width 8 height 8
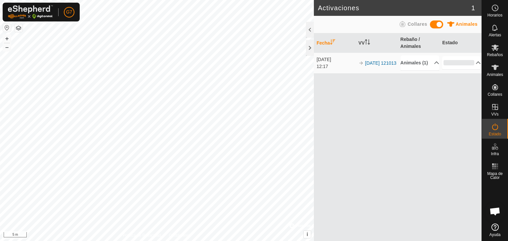
click at [438, 24] on span at bounding box center [436, 24] width 13 height 8
click at [434, 24] on span at bounding box center [436, 24] width 13 height 8
click at [431, 60] on p-accordion-header "Collares (1)" at bounding box center [419, 63] width 39 height 15
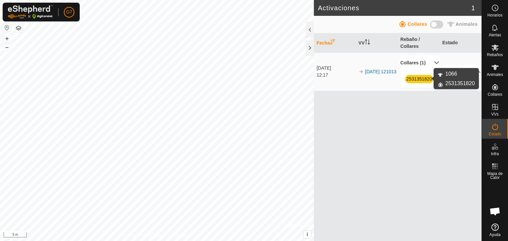
click at [423, 79] on link "2531351820" at bounding box center [419, 78] width 26 height 5
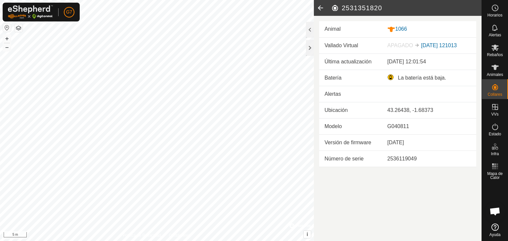
click at [409, 162] on div "2536119049" at bounding box center [429, 159] width 84 height 8
click at [387, 76] on div "La batería está baja." at bounding box center [429, 78] width 84 height 8
click at [494, 71] on icon at bounding box center [495, 67] width 8 height 8
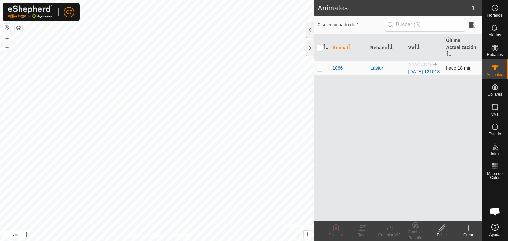
click at [316, 71] on p-checkbox at bounding box center [319, 67] width 7 height 5
checkbox input "true"
click at [440, 230] on icon at bounding box center [442, 228] width 8 height 8
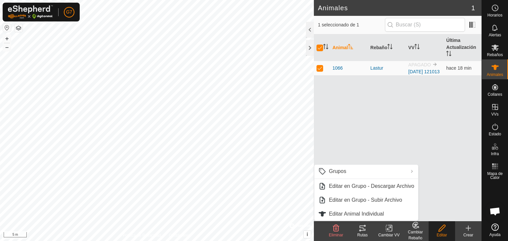
click at [337, 233] on span "Eliminar" at bounding box center [335, 235] width 14 height 5
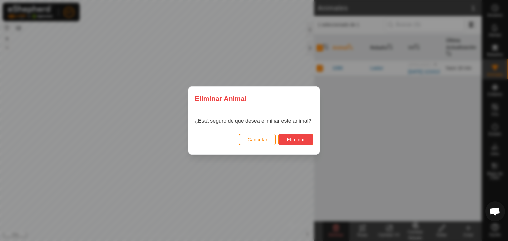
click at [303, 141] on span "Eliminar" at bounding box center [295, 139] width 18 height 5
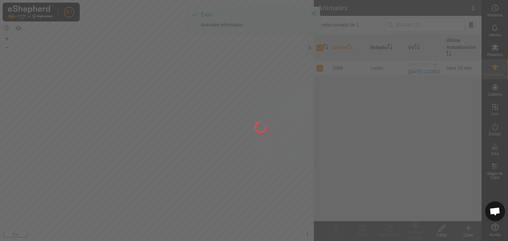
checkbox input "false"
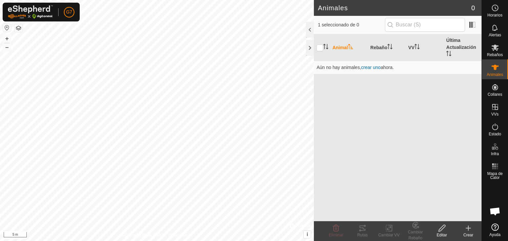
click at [467, 227] on icon at bounding box center [468, 228] width 8 height 8
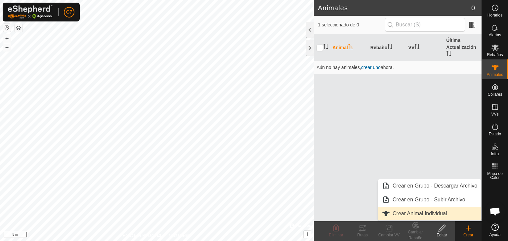
click at [439, 213] on link "Crear Animal Individual" at bounding box center [429, 213] width 103 height 13
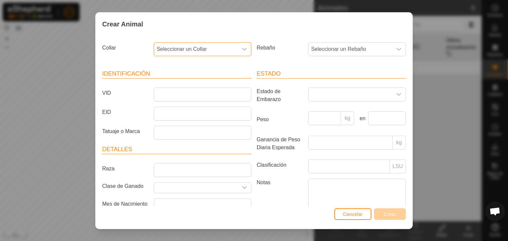
click at [223, 47] on span "Seleccionar un Collar" at bounding box center [196, 49] width 84 height 13
click at [194, 111] on li "2531351820" at bounding box center [201, 110] width 95 height 13
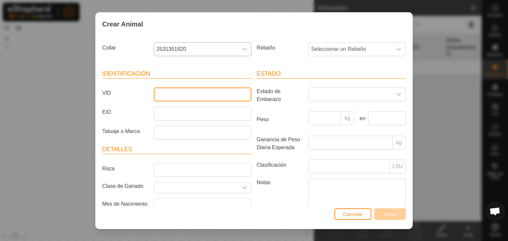
click at [203, 95] on input "VID" at bounding box center [202, 95] width 97 height 14
type input "p"
type input "1066"
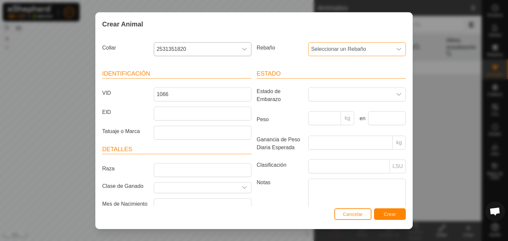
click at [338, 51] on span "Seleccionar un Rebaño" at bounding box center [350, 49] width 84 height 13
drag, startPoint x: 349, startPoint y: 95, endPoint x: 391, endPoint y: 216, distance: 127.8
click at [391, 216] on div "Crear Animal Collar 2531351820 Rebaño Seleccionar un Rebaño - Lastur Identifica…" at bounding box center [253, 120] width 317 height 217
click at [391, 216] on span "Crear" at bounding box center [389, 214] width 13 height 5
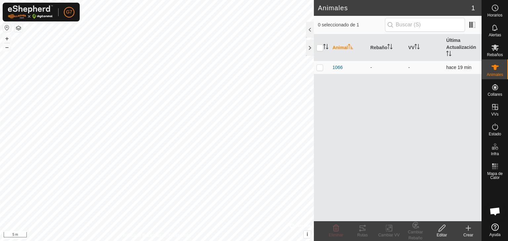
click at [373, 66] on div "-" at bounding box center [386, 67] width 33 height 7
click at [377, 52] on th "Rebaño" at bounding box center [386, 47] width 38 height 27
click at [410, 48] on th "VV" at bounding box center [424, 47] width 38 height 27
click at [497, 53] on span "Rebaños" at bounding box center [494, 55] width 16 height 4
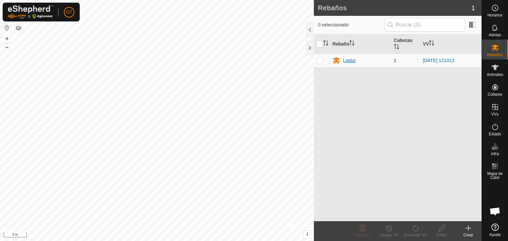
click at [366, 58] on div "Lastur" at bounding box center [360, 61] width 56 height 8
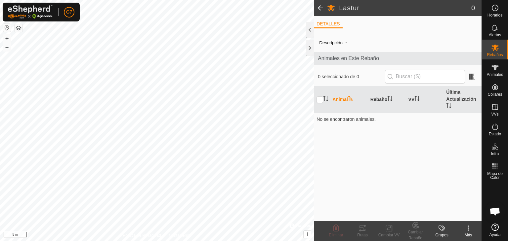
click at [352, 145] on div "Descripción - Animales en Este Rebaño 0 seleccionado de 0 Animal Rebaño VV Últi…" at bounding box center [398, 127] width 168 height 188
click at [319, 97] on input "checkbox" at bounding box center [319, 99] width 7 height 7
checkbox input "true"
click at [345, 157] on div "Descripción - Animales en Este Rebaño 0 seleccionado de 0 Animal Rebaño VV Últi…" at bounding box center [398, 127] width 168 height 188
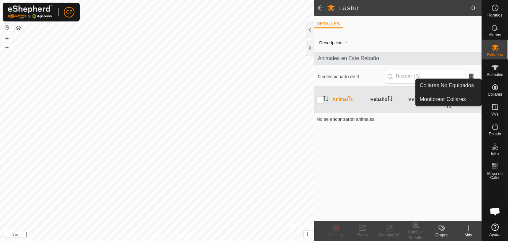
click at [496, 97] on div "Collares" at bounding box center [494, 89] width 26 height 20
click at [495, 90] on icon at bounding box center [495, 87] width 8 height 8
click at [460, 81] on link "Collares No Equipados" at bounding box center [447, 85] width 65 height 13
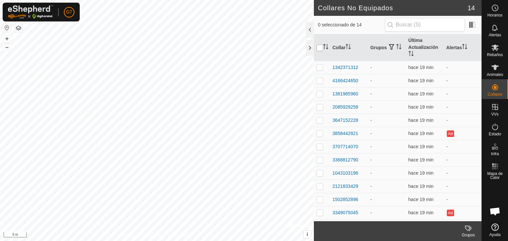
click at [321, 47] on input "checkbox" at bounding box center [319, 48] width 7 height 7
checkbox input "true"
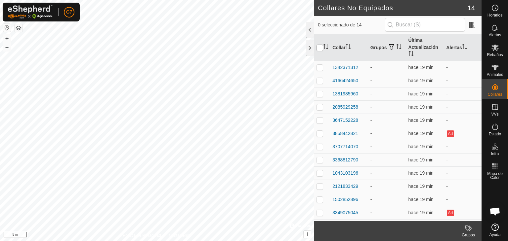
checkbox input "true"
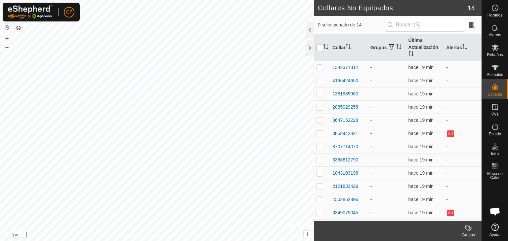
checkbox input "true"
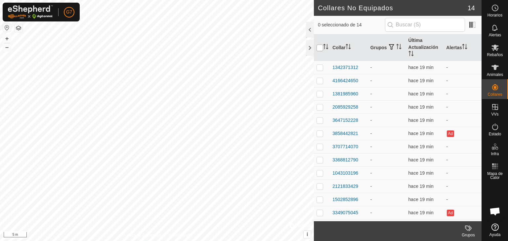
checkbox input "true"
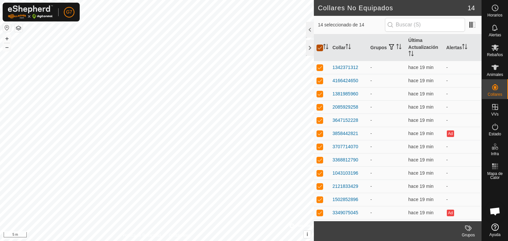
click at [321, 47] on input "checkbox" at bounding box center [319, 48] width 7 height 7
checkbox input "false"
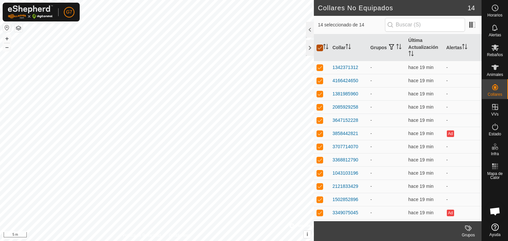
checkbox input "false"
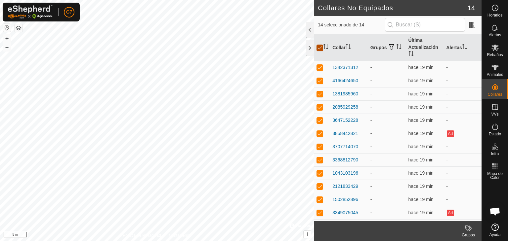
checkbox input "false"
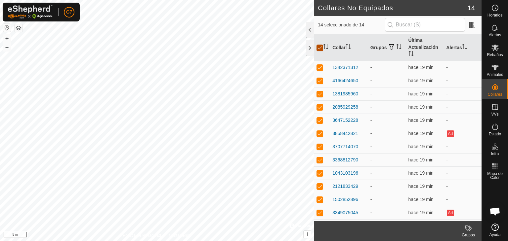
checkbox input "false"
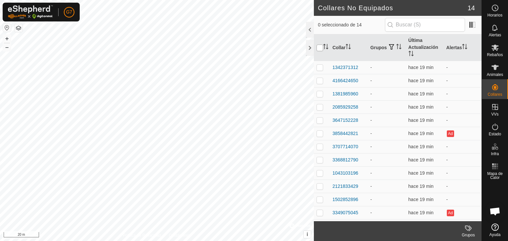
click at [320, 45] on input "checkbox" at bounding box center [319, 48] width 7 height 7
checkbox input "true"
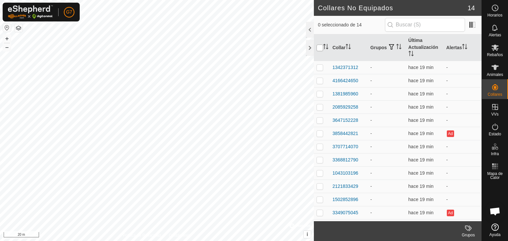
checkbox input "true"
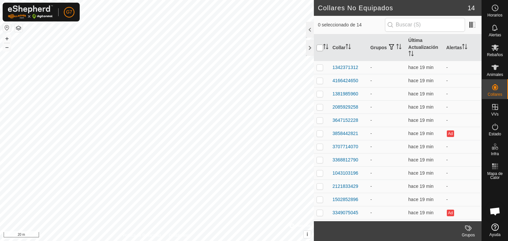
checkbox input "true"
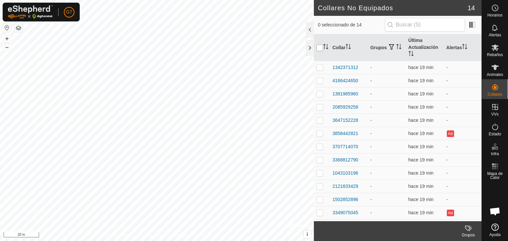
checkbox input "true"
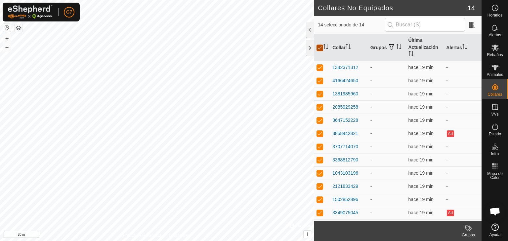
click at [320, 45] on input "checkbox" at bounding box center [319, 48] width 7 height 7
checkbox input "false"
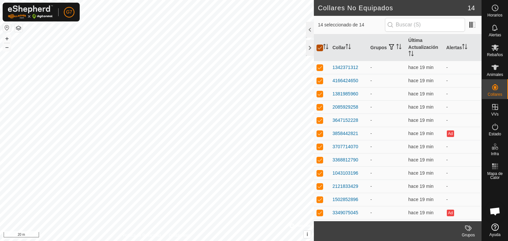
checkbox input "false"
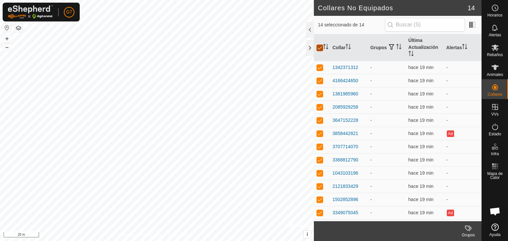
checkbox input "false"
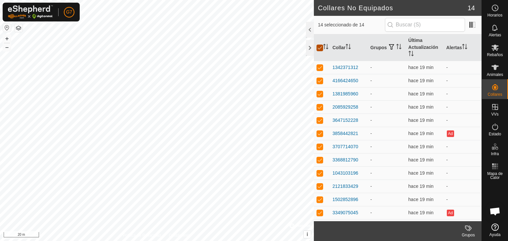
checkbox input "false"
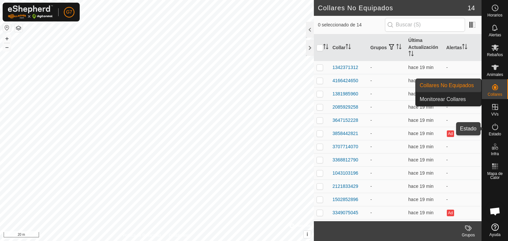
click at [494, 126] on icon at bounding box center [495, 127] width 8 height 8
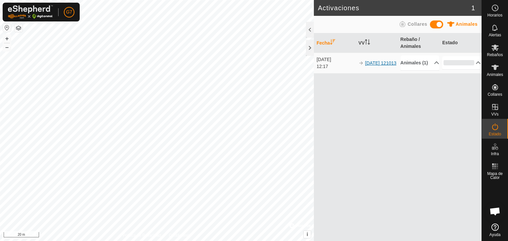
click at [370, 66] on link "[DATE] 121013" at bounding box center [380, 62] width 31 height 5
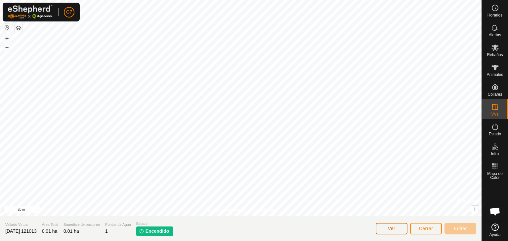
click at [391, 231] on button "Ver" at bounding box center [391, 229] width 32 height 12
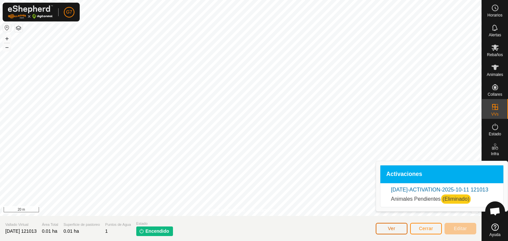
click at [391, 231] on button "Ver" at bounding box center [391, 229] width 32 height 12
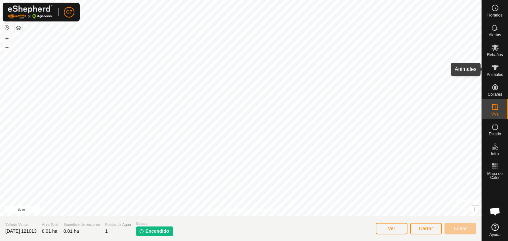
click at [495, 75] on span "Animales" at bounding box center [494, 75] width 16 height 4
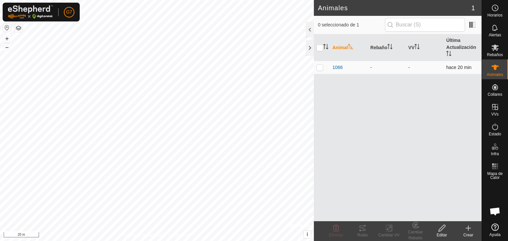
click at [323, 65] on p-checkbox at bounding box center [319, 67] width 7 height 5
checkbox input "true"
click at [410, 229] on div "Cambiar Rebaño" at bounding box center [415, 235] width 26 height 12
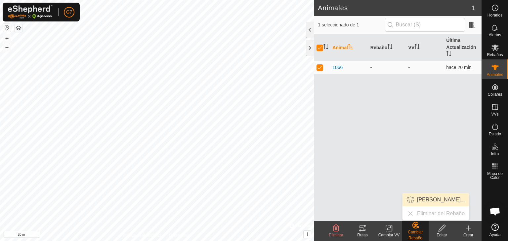
click at [427, 204] on link "[PERSON_NAME]..." at bounding box center [435, 199] width 66 height 13
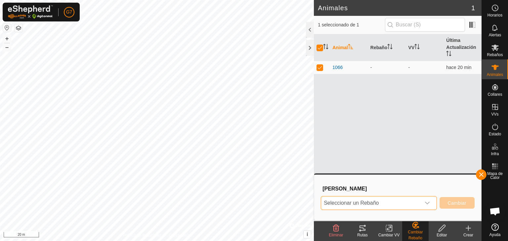
click at [384, 202] on span "Seleccionar un Rebaño" at bounding box center [370, 203] width 99 height 13
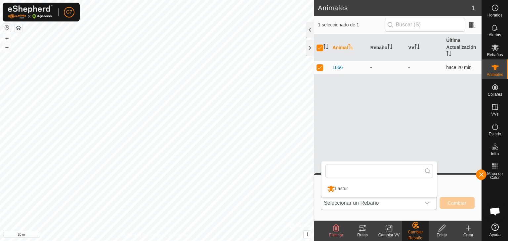
click at [357, 187] on li "Lastur" at bounding box center [378, 189] width 115 height 17
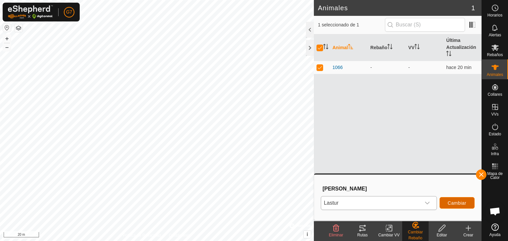
click at [450, 201] on span "Cambiar" at bounding box center [456, 203] width 19 height 5
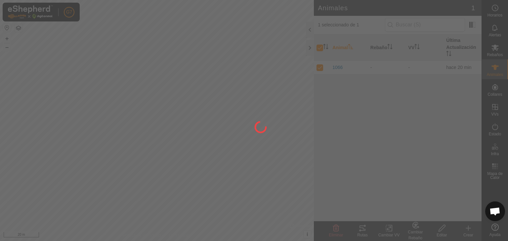
checkbox input "false"
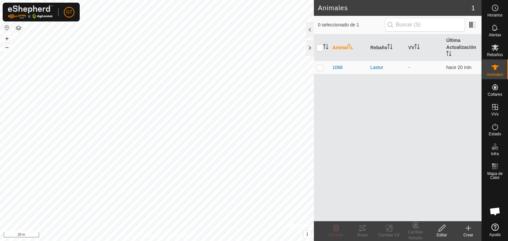
click at [410, 134] on div "Animal Rebaño VV Última Actualización 1066 Lastur - hace 20 min" at bounding box center [398, 127] width 168 height 187
click at [319, 66] on p-checkbox at bounding box center [319, 67] width 7 height 5
checkbox input "true"
click at [388, 224] on div "Cambiar VV" at bounding box center [388, 231] width 26 height 20
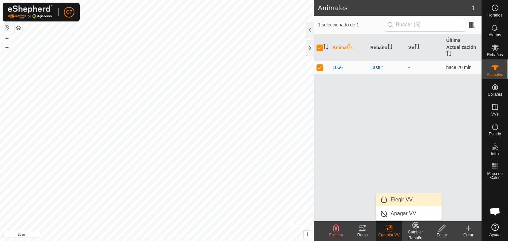
click at [394, 199] on link "Elegir VV..." at bounding box center [408, 199] width 65 height 13
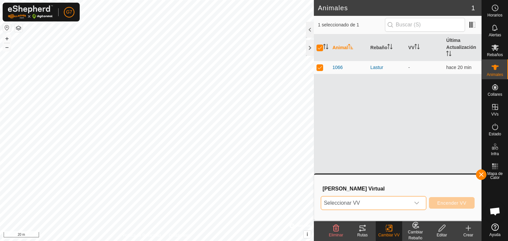
click at [396, 201] on span "Seleccionar VV" at bounding box center [365, 203] width 89 height 13
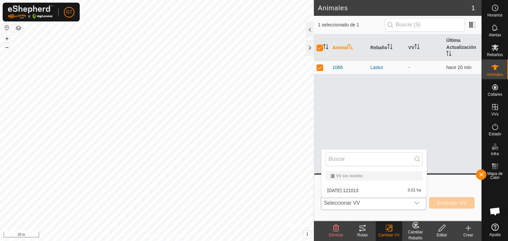
click at [384, 192] on li "[DATE] [DATE] 0.01 ha" at bounding box center [373, 190] width 105 height 13
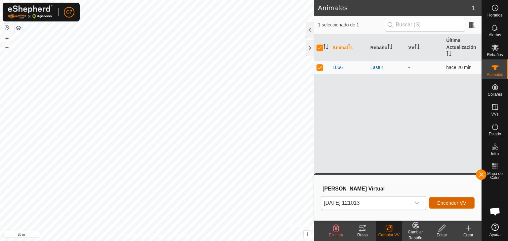
click at [439, 202] on span "Encender VV" at bounding box center [451, 203] width 29 height 5
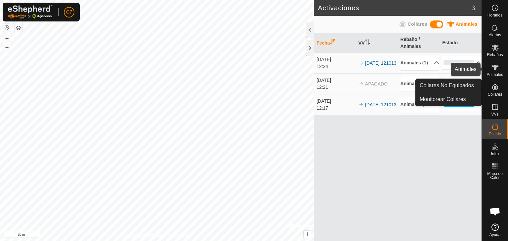
click at [498, 68] on icon at bounding box center [495, 67] width 8 height 8
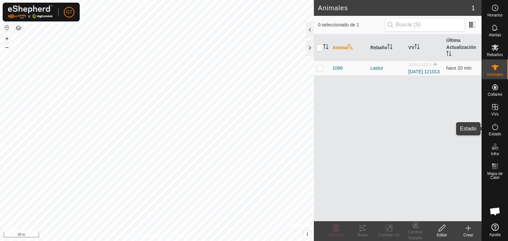
click at [494, 131] on es-activation-svg-icon at bounding box center [495, 127] width 12 height 11
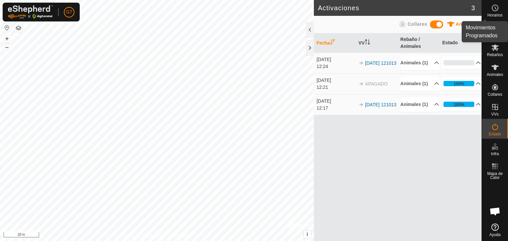
click at [493, 3] on es-schedule-vp-svg-icon at bounding box center [495, 8] width 12 height 11
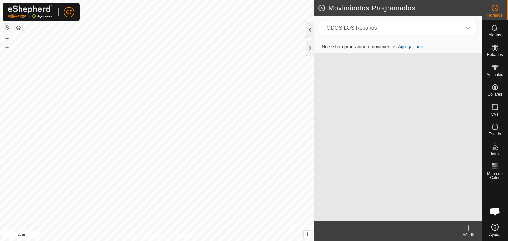
click at [312, 27] on div at bounding box center [310, 30] width 8 height 16
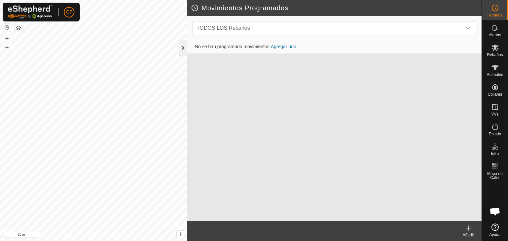
click at [182, 43] on div at bounding box center [183, 48] width 8 height 16
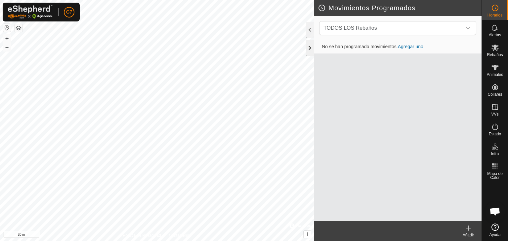
click at [308, 49] on div at bounding box center [310, 48] width 8 height 16
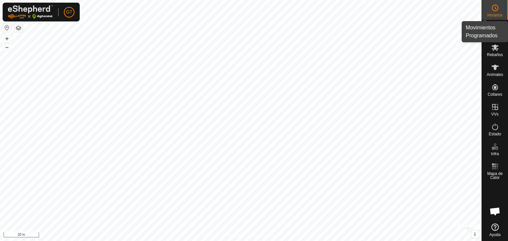
click at [495, 12] on es-schedule-vp-svg-icon at bounding box center [495, 8] width 12 height 11
click at [495, 13] on span "Horarios" at bounding box center [494, 15] width 15 height 4
click at [494, 12] on icon at bounding box center [495, 8] width 8 height 8
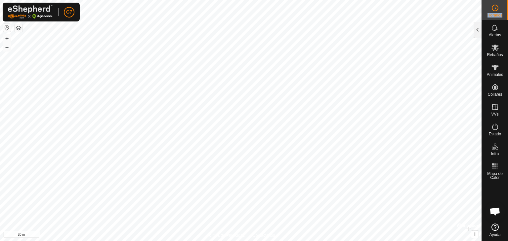
click at [494, 19] on div "Horarios" at bounding box center [494, 10] width 26 height 20
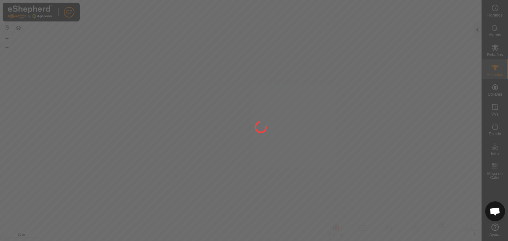
type input "1066"
type input "-"
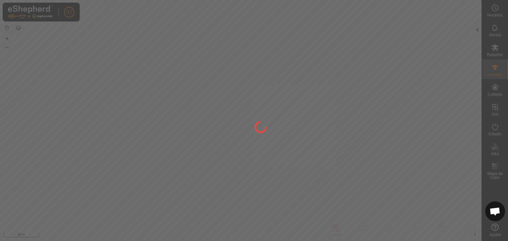
type input "0 kg"
type input "-"
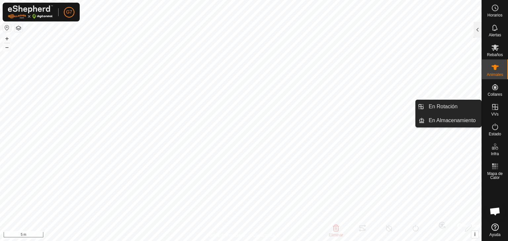
click at [496, 111] on es-virtualpaddocks-svg-icon at bounding box center [495, 107] width 12 height 11
click at [454, 111] on link "En Rotación" at bounding box center [452, 106] width 57 height 13
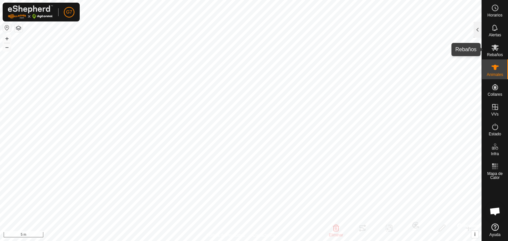
click at [497, 50] on icon at bounding box center [495, 48] width 8 height 8
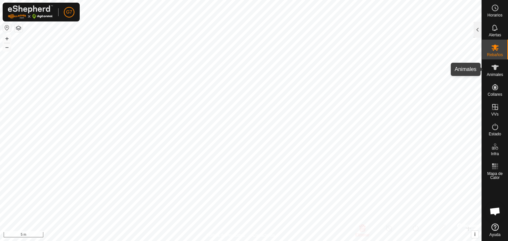
click at [499, 70] on es-animals-svg-icon at bounding box center [495, 67] width 12 height 11
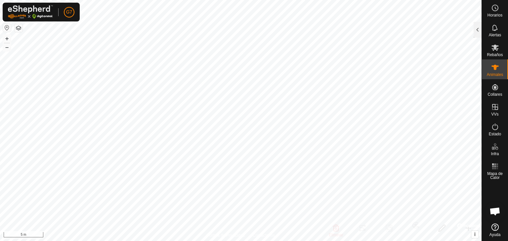
click at [499, 70] on es-animals-svg-icon at bounding box center [495, 67] width 12 height 11
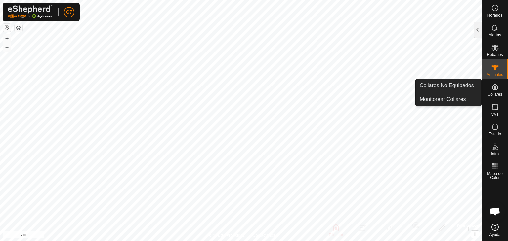
click at [500, 84] on es-neckbands-svg-icon at bounding box center [495, 87] width 12 height 11
click at [494, 88] on icon at bounding box center [495, 87] width 6 height 6
click at [461, 98] on link "Monitorear Collares" at bounding box center [447, 99] width 65 height 13
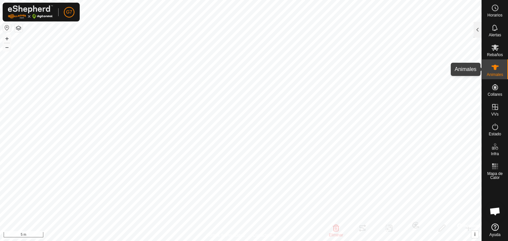
click at [498, 66] on icon at bounding box center [495, 67] width 8 height 8
click at [475, 29] on div at bounding box center [477, 30] width 8 height 16
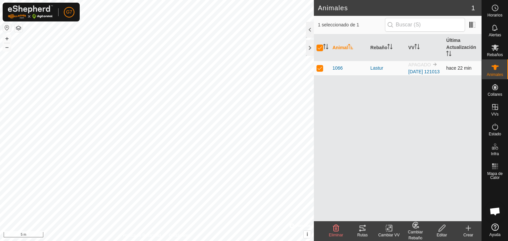
click at [434, 62] on img at bounding box center [434, 64] width 5 height 5
drag, startPoint x: 434, startPoint y: 62, endPoint x: 457, endPoint y: 72, distance: 25.0
click at [457, 72] on tr "1066 Lastur APAGADO [DATE] 121013 hace 22 min" at bounding box center [398, 68] width 168 height 15
click at [457, 71] on span "hace 22 min" at bounding box center [458, 67] width 25 height 5
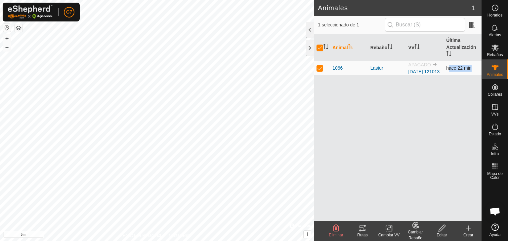
click at [457, 71] on span "hace 22 min" at bounding box center [458, 67] width 25 height 5
click at [461, 94] on div "Animal Rebaño VV Última Actualización 1066 Lastur APAGADO [DATE] 121013 hace 22…" at bounding box center [398, 127] width 168 height 187
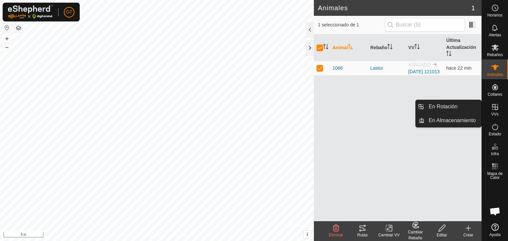
click at [496, 106] on icon at bounding box center [495, 107] width 8 height 8
click at [471, 104] on link "En Rotación" at bounding box center [452, 106] width 57 height 13
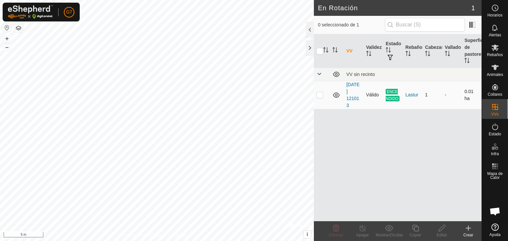
click at [322, 97] on p-tablecheckbox at bounding box center [319, 94] width 7 height 5
checkbox input "true"
click at [322, 97] on p-tablecheckbox at bounding box center [319, 94] width 7 height 5
checkbox input "false"
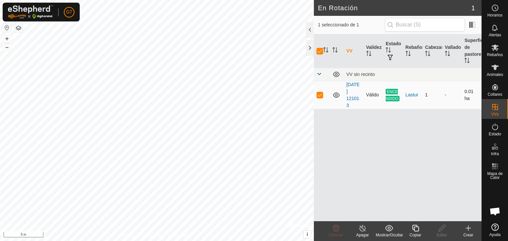
checkbox input "false"
click at [322, 97] on p-tablecheckbox at bounding box center [319, 94] width 7 height 5
checkbox input "true"
click at [322, 97] on p-tablecheckbox at bounding box center [319, 94] width 7 height 5
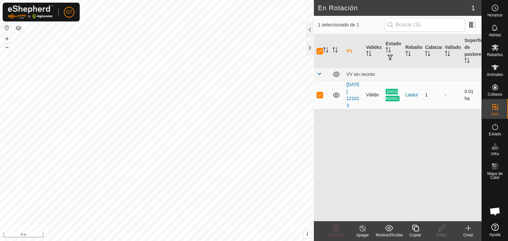
checkbox input "false"
click at [373, 75] on div "VV sin recinto" at bounding box center [412, 74] width 133 height 5
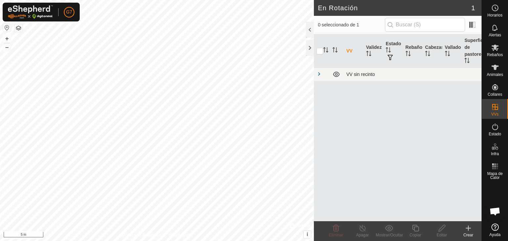
click at [373, 75] on div "VV sin recinto" at bounding box center [412, 74] width 133 height 5
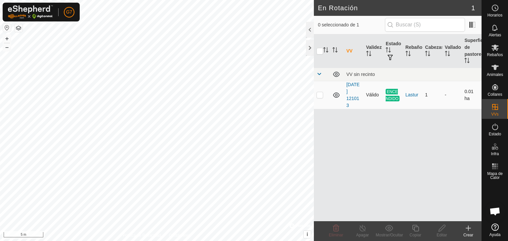
click at [424, 96] on td "1" at bounding box center [432, 95] width 20 height 28
drag, startPoint x: 424, startPoint y: 96, endPoint x: 436, endPoint y: 135, distance: 40.9
click at [436, 135] on div "VV Validez Estado Rebaño Cabezas Vallado Superficie de pastoreo VV sin recinto …" at bounding box center [398, 127] width 168 height 187
click at [444, 97] on td "-" at bounding box center [452, 95] width 20 height 28
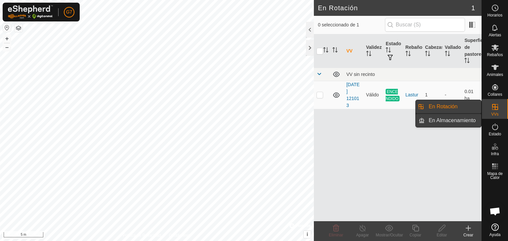
click at [458, 117] on link "En Almacenamiento" at bounding box center [452, 120] width 57 height 13
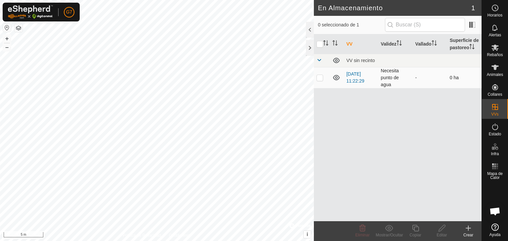
click at [320, 77] on p-checkbox at bounding box center [319, 77] width 7 height 5
checkbox input "true"
click at [320, 77] on p-checkbox at bounding box center [319, 77] width 7 height 5
checkbox input "false"
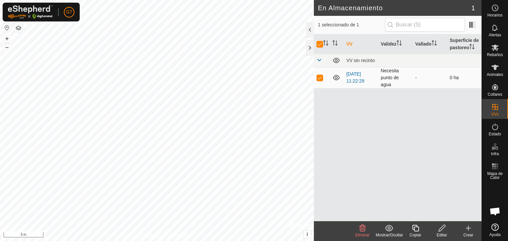
checkbox input "false"
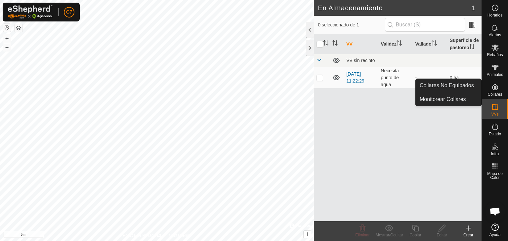
click at [494, 95] on span "Collares" at bounding box center [494, 95] width 15 height 4
click at [501, 85] on div "Collares" at bounding box center [494, 89] width 26 height 20
click at [451, 86] on link "Collares No Equipados" at bounding box center [447, 85] width 65 height 13
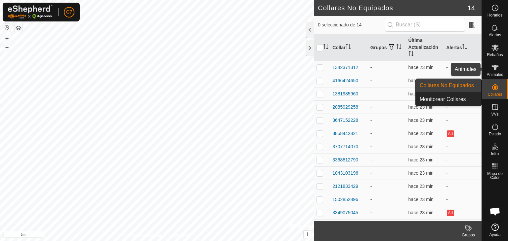
click at [498, 69] on es-animals-svg-icon at bounding box center [495, 67] width 12 height 11
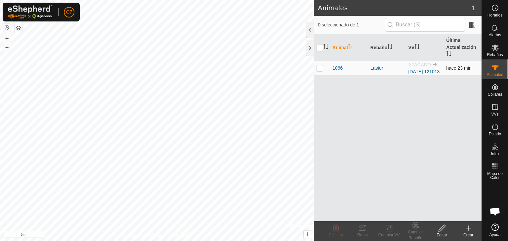
click at [321, 67] on td at bounding box center [322, 68] width 16 height 15
checkbox input "true"
click at [320, 71] on p-checkbox at bounding box center [319, 67] width 7 height 5
checkbox input "false"
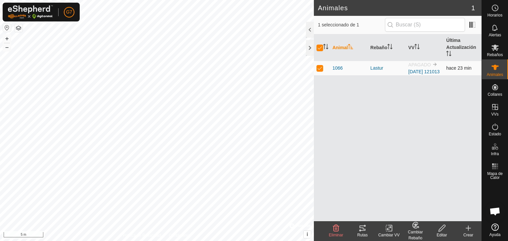
checkbox input "false"
click at [320, 71] on p-checkbox at bounding box center [319, 67] width 7 height 5
checkbox input "true"
click at [325, 69] on td at bounding box center [322, 68] width 16 height 15
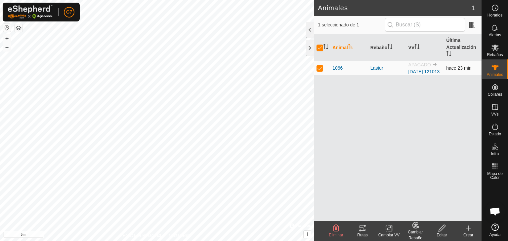
checkbox input "false"
click at [325, 69] on td at bounding box center [322, 68] width 16 height 15
checkbox input "true"
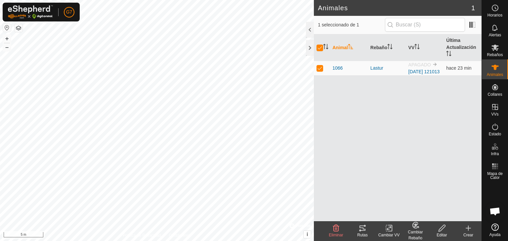
click at [387, 227] on icon at bounding box center [389, 228] width 8 height 8
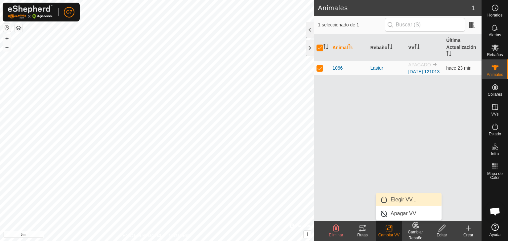
click at [402, 199] on link "Elegir VV..." at bounding box center [408, 199] width 65 height 13
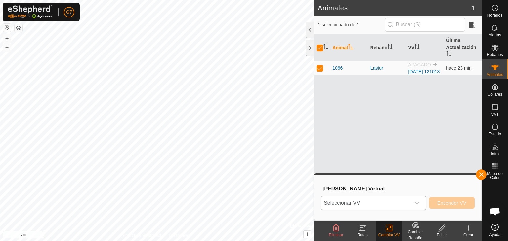
click at [412, 202] on div "dropdown trigger" at bounding box center [416, 203] width 13 height 13
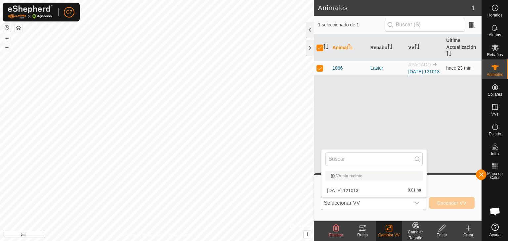
click at [368, 191] on li "[DATE] [DATE] 0.01 ha" at bounding box center [373, 190] width 105 height 13
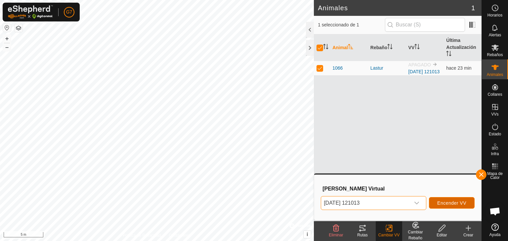
click at [442, 204] on span "Encender VV" at bounding box center [451, 203] width 29 height 5
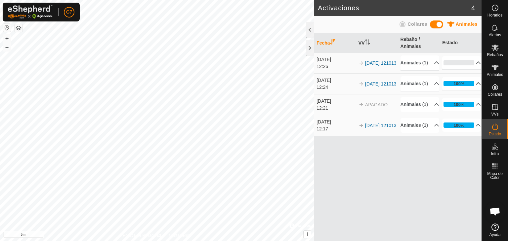
click at [475, 90] on p-accordion-header "100%" at bounding box center [461, 83] width 39 height 13
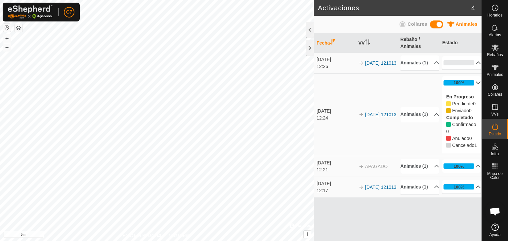
click at [474, 88] on p-accordion-header "100%" at bounding box center [461, 82] width 39 height 13
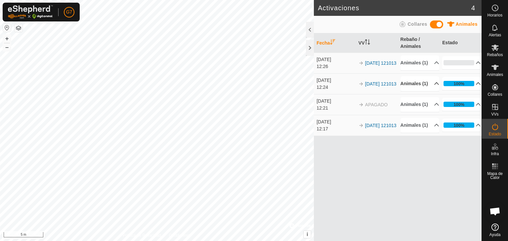
click at [433, 91] on p-accordion-header "Animales (1)" at bounding box center [419, 83] width 39 height 15
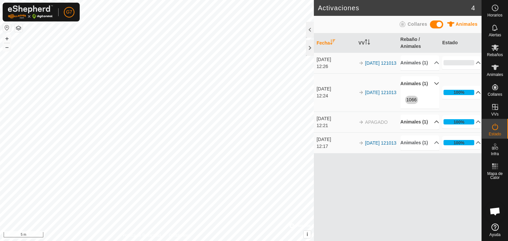
drag, startPoint x: 433, startPoint y: 95, endPoint x: 432, endPoint y: 138, distance: 43.0
click at [432, 138] on tbody "[DATE] 12:26 2025-10-11 121013 Animales (1) 1066 0% En Progreso Pendiente 1 Env…" at bounding box center [398, 103] width 168 height 101
click at [432, 130] on p-accordion-header "Animales (1)" at bounding box center [419, 122] width 39 height 15
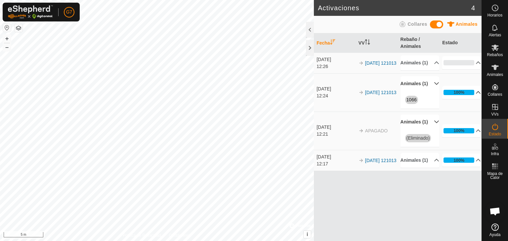
click at [432, 130] on p-accordion-header "Animales (1)" at bounding box center [419, 122] width 39 height 15
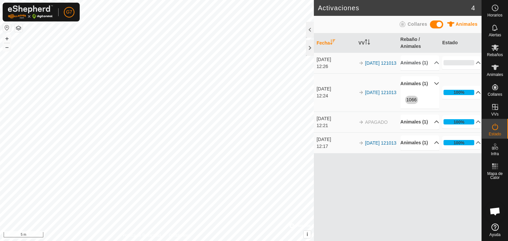
click at [431, 150] on p-accordion-header "Animales (1)" at bounding box center [419, 142] width 39 height 15
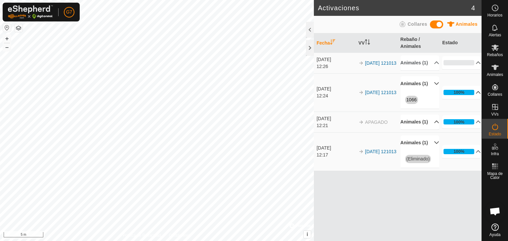
click at [431, 150] on p-accordion-header "Animales (1)" at bounding box center [419, 142] width 39 height 15
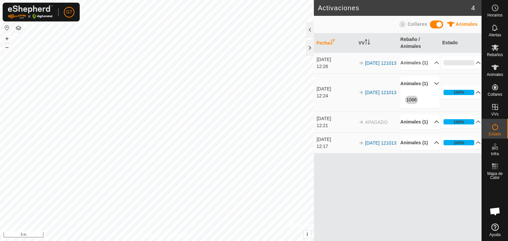
click at [432, 91] on p-accordion-header "Animales (1)" at bounding box center [419, 83] width 39 height 15
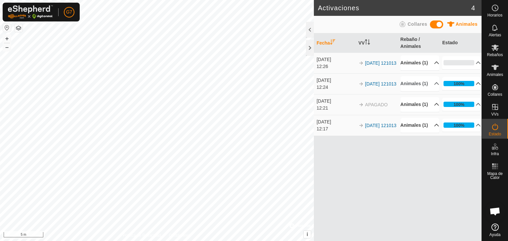
click at [433, 67] on p-accordion-header "Animales (1)" at bounding box center [419, 63] width 39 height 15
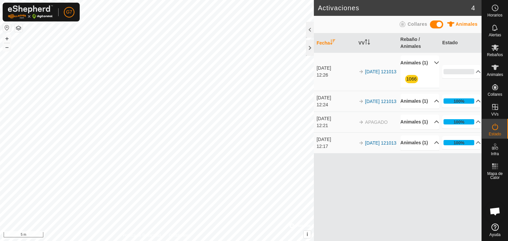
click at [430, 109] on p-accordion-header "Animales (1)" at bounding box center [419, 101] width 39 height 15
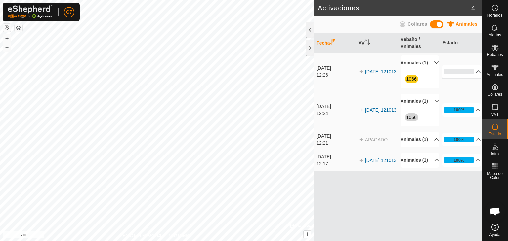
click at [459, 117] on p-accordion-header "100%" at bounding box center [461, 109] width 39 height 13
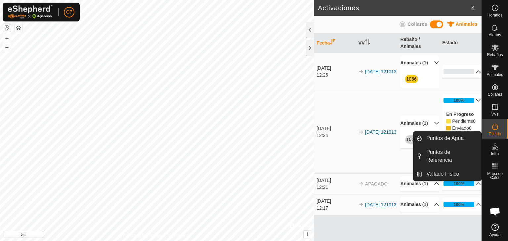
click at [497, 143] on icon at bounding box center [495, 147] width 8 height 8
click at [496, 149] on icon at bounding box center [495, 147] width 8 height 8
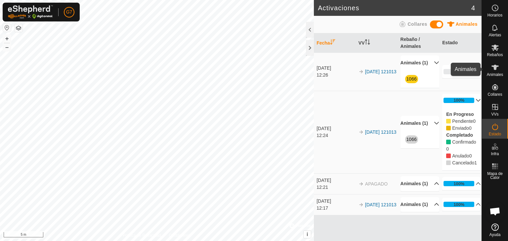
click at [496, 69] on icon at bounding box center [495, 67] width 8 height 8
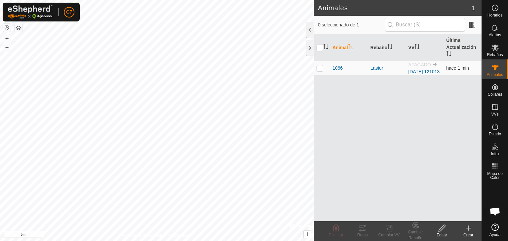
click at [324, 72] on td at bounding box center [322, 68] width 16 height 15
checkbox input "true"
click at [390, 230] on icon at bounding box center [389, 228] width 8 height 8
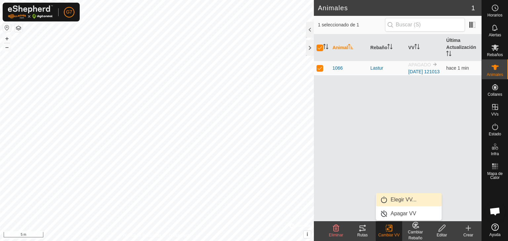
click at [404, 196] on link "Elegir VV..." at bounding box center [408, 199] width 65 height 13
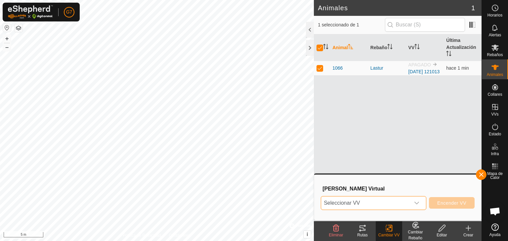
click at [385, 199] on span "Seleccionar VV" at bounding box center [365, 203] width 89 height 13
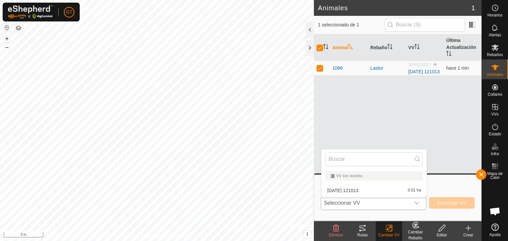
click at [377, 188] on li "[DATE] [DATE] 0.01 ha" at bounding box center [373, 190] width 105 height 13
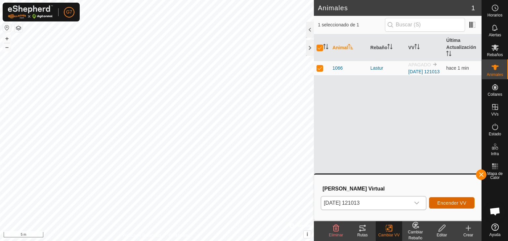
click at [457, 203] on span "Encender VV" at bounding box center [451, 203] width 29 height 5
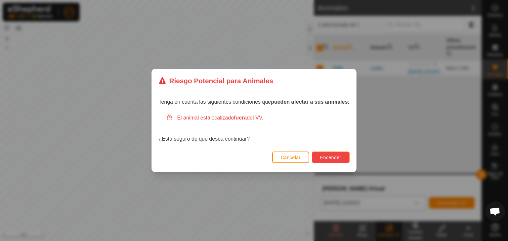
click at [333, 158] on span "Encender" at bounding box center [330, 157] width 21 height 5
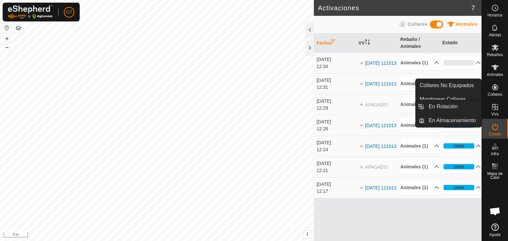
click at [497, 109] on icon at bounding box center [495, 107] width 6 height 6
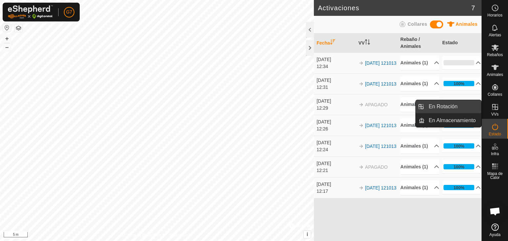
click at [460, 111] on link "En Rotación" at bounding box center [452, 106] width 57 height 13
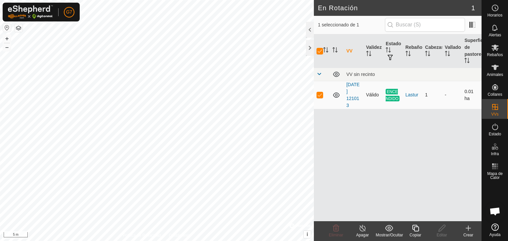
click at [326, 92] on td at bounding box center [322, 95] width 16 height 28
checkbox input "false"
click at [326, 92] on td at bounding box center [322, 95] width 16 height 28
checkbox input "true"
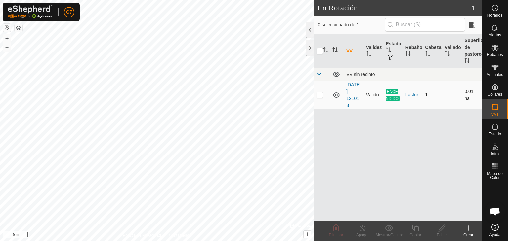
checkbox input "true"
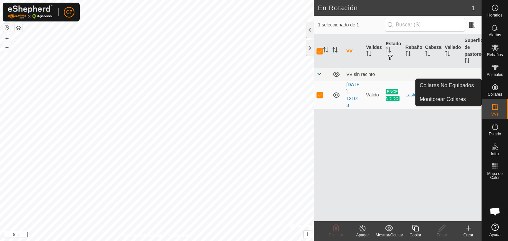
click at [495, 90] on icon at bounding box center [495, 87] width 6 height 6
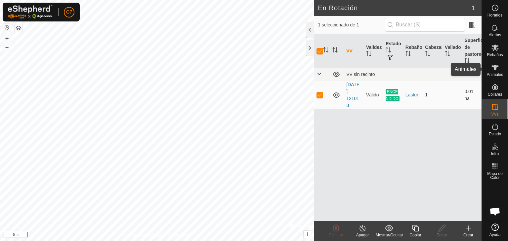
click at [497, 65] on icon at bounding box center [495, 67] width 8 height 8
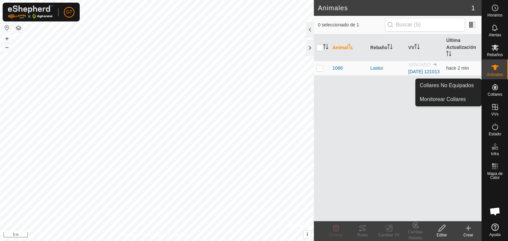
click at [498, 83] on icon at bounding box center [495, 87] width 8 height 8
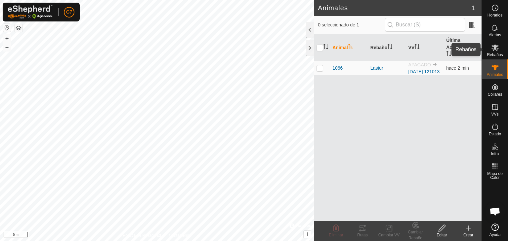
click at [496, 51] on icon at bounding box center [495, 48] width 8 height 8
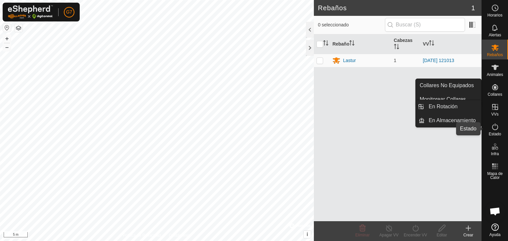
click at [493, 130] on icon at bounding box center [495, 127] width 6 height 7
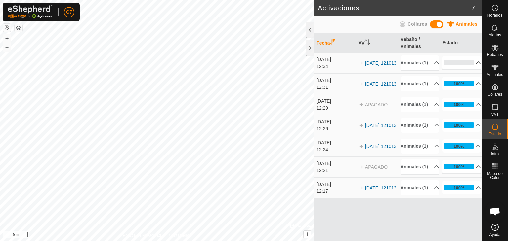
click at [464, 68] on p-accordion-header "0%" at bounding box center [461, 62] width 39 height 13
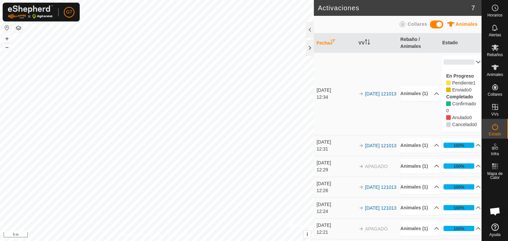
click at [469, 64] on p-accordion-header "0%" at bounding box center [461, 62] width 39 height 13
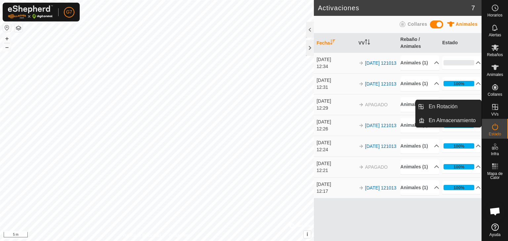
click at [496, 103] on icon at bounding box center [495, 107] width 8 height 8
click at [496, 105] on icon at bounding box center [495, 107] width 8 height 8
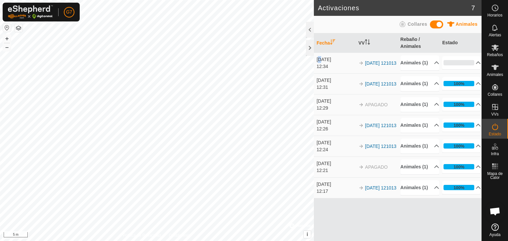
drag, startPoint x: 480, startPoint y: 105, endPoint x: 320, endPoint y: 65, distance: 164.8
click at [320, 63] on div "[DATE]" at bounding box center [335, 59] width 39 height 7
click at [365, 42] on icon "Activar para ordenar" at bounding box center [366, 41] width 5 height 5
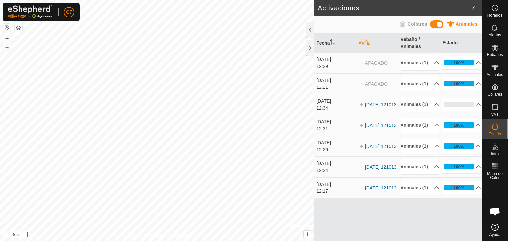
click at [365, 43] on icon "Activar para ordenar" at bounding box center [366, 41] width 5 height 5
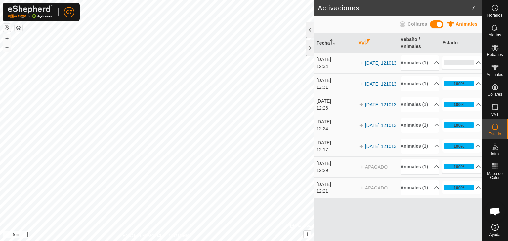
click at [365, 43] on icon "Activar para ordenar" at bounding box center [366, 41] width 5 height 5
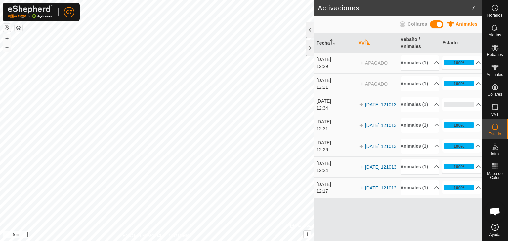
click at [360, 39] on th "VV" at bounding box center [377, 42] width 42 height 19
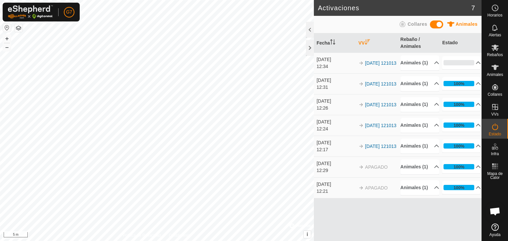
click at [360, 37] on th "VV" at bounding box center [377, 42] width 42 height 19
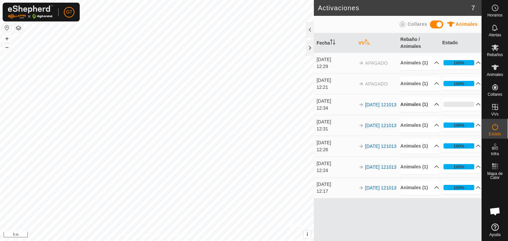
click at [427, 112] on p-accordion-header "Animales (1)" at bounding box center [419, 104] width 39 height 15
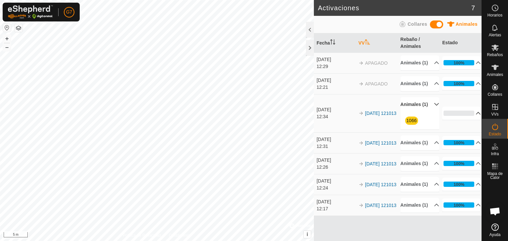
drag, startPoint x: 427, startPoint y: 122, endPoint x: 470, endPoint y: 127, distance: 42.5
click at [470, 127] on tr "[DATE] 12:34 2025-10-11 121013 Animales (1) 1066 0% En Progreso Pendiente 1 Env…" at bounding box center [398, 113] width 168 height 38
click at [470, 120] on p-accordion-header "0%" at bounding box center [461, 113] width 39 height 13
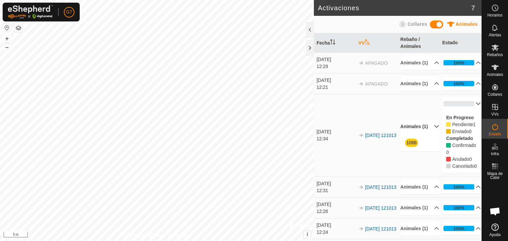
click at [471, 110] on p-accordion-header "0%" at bounding box center [461, 103] width 39 height 13
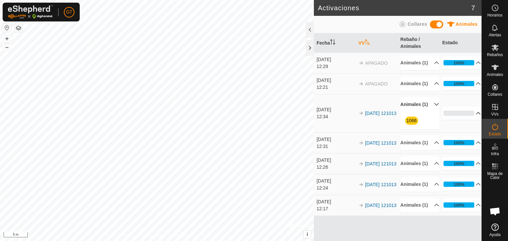
click at [423, 112] on p-accordion-header "Animales (1)" at bounding box center [419, 104] width 39 height 15
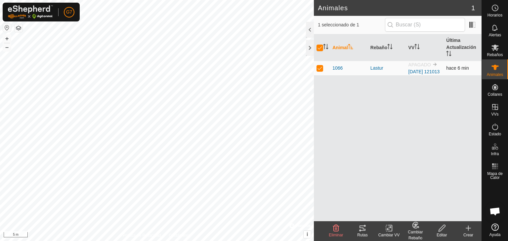
click at [434, 64] on img at bounding box center [434, 64] width 5 height 5
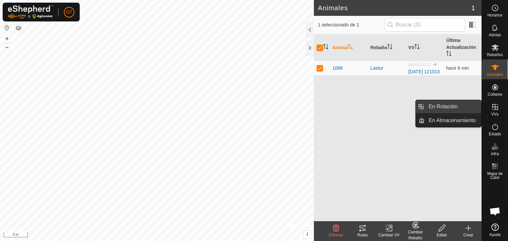
drag, startPoint x: 493, startPoint y: 108, endPoint x: 457, endPoint y: 107, distance: 36.4
click at [481, 107] on es-menu-bar "Horarios Alertas Rebaños Animales Collares VVs Estado Infra Mapa de Calor Ayuda…" at bounding box center [494, 120] width 26 height 241
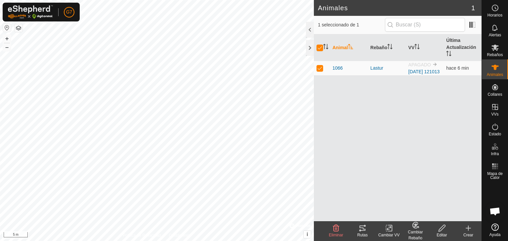
click at [457, 107] on div "Animal Rebaño VV Última Actualización 1066 Lastur APAGADO [DATE] 121013 hace 6 …" at bounding box center [398, 127] width 168 height 187
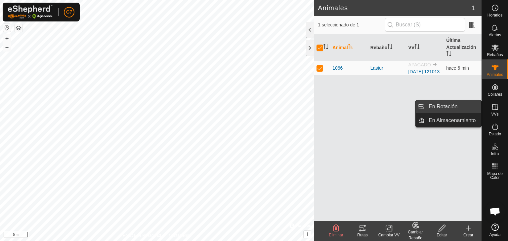
drag, startPoint x: 498, startPoint y: 110, endPoint x: 472, endPoint y: 108, distance: 26.5
click at [481, 108] on es-menu-bar "Horarios Alertas Rebaños Animales Collares VVs Estado Infra Mapa de Calor Ayuda…" at bounding box center [494, 120] width 26 height 241
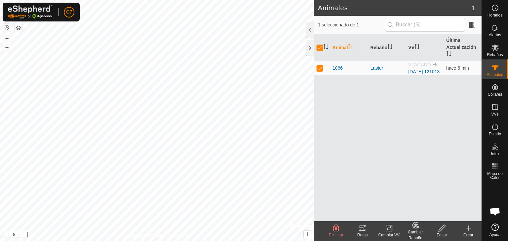
click at [472, 108] on div "Animal Rebaño VV Última Actualización 1066 Lastur APAGADO [DATE] 121013 hace 6 …" at bounding box center [398, 127] width 168 height 187
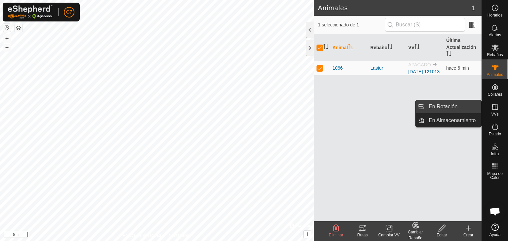
click at [468, 106] on link "En Rotación" at bounding box center [452, 106] width 57 height 13
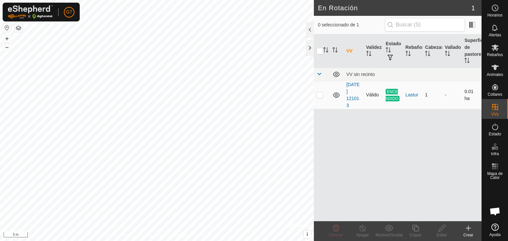
click at [389, 87] on td "ENCENDIDO" at bounding box center [393, 95] width 20 height 28
click at [321, 94] on p-checkbox at bounding box center [319, 94] width 7 height 5
checkbox input "true"
click at [321, 95] on p-checkbox at bounding box center [319, 94] width 7 height 5
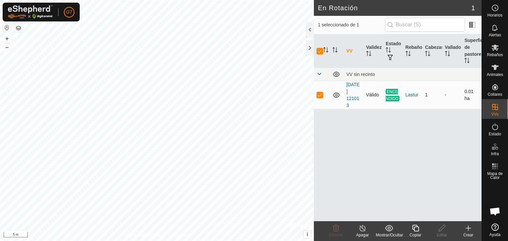
checkbox input "false"
click at [494, 70] on icon at bounding box center [495, 67] width 8 height 8
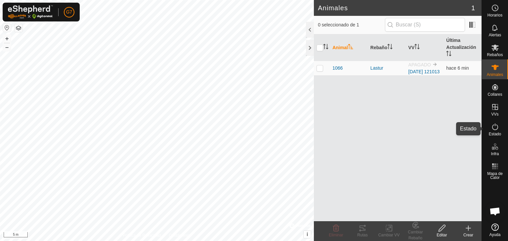
click at [497, 133] on span "Estado" at bounding box center [494, 134] width 12 height 4
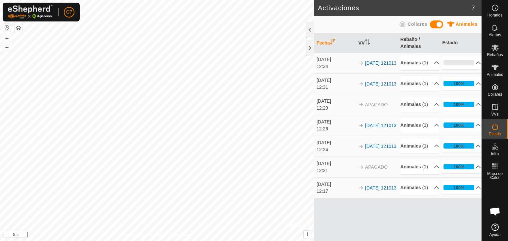
click at [436, 24] on span at bounding box center [436, 24] width 13 height 8
click at [432, 23] on span at bounding box center [436, 24] width 13 height 8
click at [455, 64] on p-accordion-header "0%" at bounding box center [461, 62] width 39 height 13
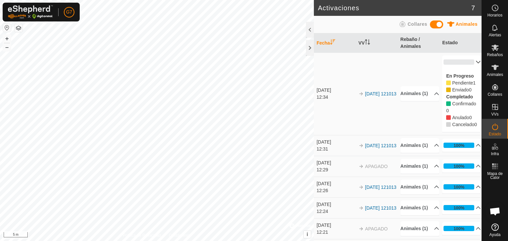
click at [455, 64] on p-accordion-header "0%" at bounding box center [461, 62] width 39 height 13
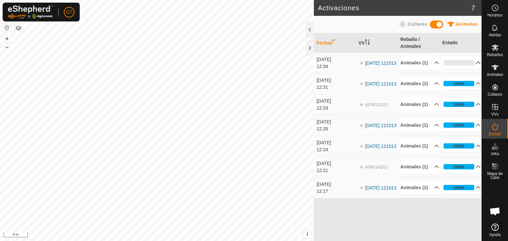
click at [455, 64] on p-accordion-header "0%" at bounding box center [461, 62] width 39 height 13
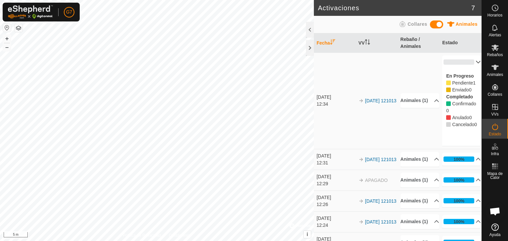
click at [455, 64] on p-accordion-header "0%" at bounding box center [461, 62] width 39 height 13
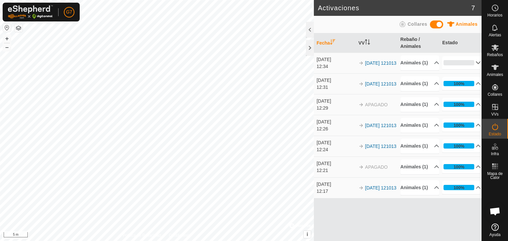
click at [455, 64] on p-accordion-header "0%" at bounding box center [461, 62] width 39 height 13
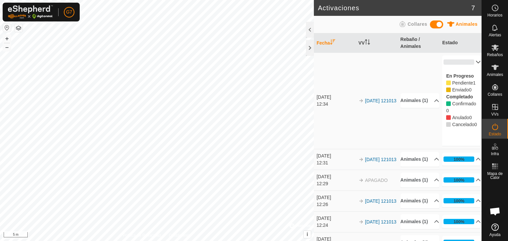
click at [455, 64] on p-accordion-header "0%" at bounding box center [461, 62] width 39 height 13
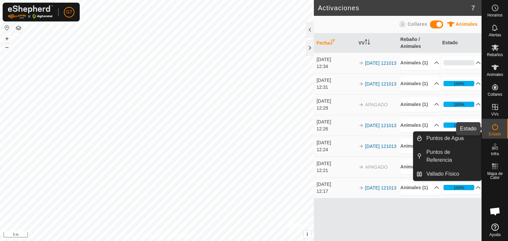
click at [495, 136] on div "Estado" at bounding box center [494, 129] width 26 height 20
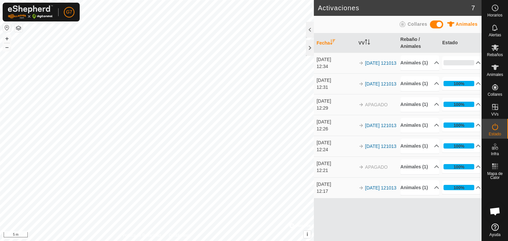
click at [496, 136] on div "Estado" at bounding box center [494, 129] width 26 height 20
click at [203, 100] on div "G7 Horarios Alertas Rebaños Animales Collares VVs Estado Infra Mapa de Calor Ay…" at bounding box center [254, 120] width 508 height 241
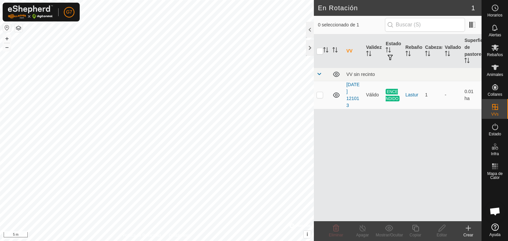
checkbox input "false"
click at [324, 93] on td at bounding box center [322, 95] width 16 height 28
checkbox input "true"
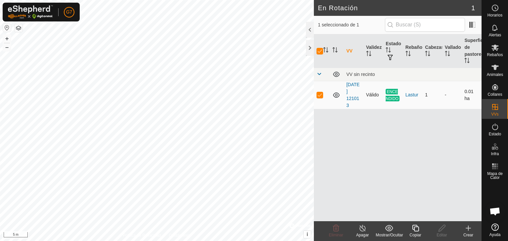
click at [326, 95] on td at bounding box center [322, 95] width 16 height 28
checkbox input "false"
click at [326, 95] on td at bounding box center [322, 95] width 16 height 28
checkbox input "true"
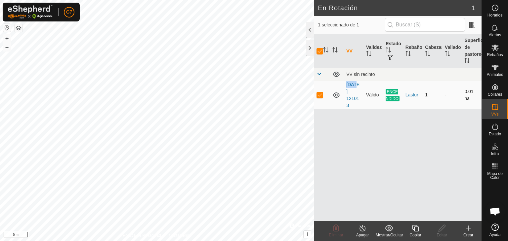
checkbox input "true"
click at [317, 97] on p-tablecheckbox at bounding box center [319, 94] width 7 height 5
checkbox input "false"
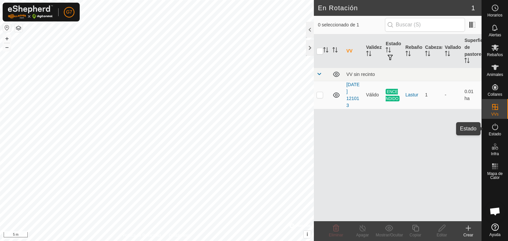
click at [498, 130] on es-activation-svg-icon at bounding box center [495, 127] width 12 height 11
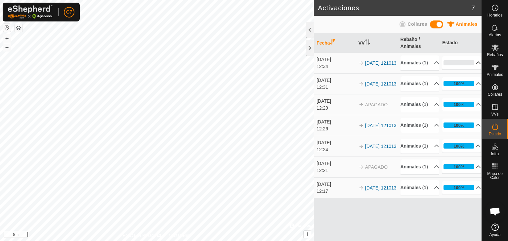
click at [469, 66] on p-accordion-header "0%" at bounding box center [461, 62] width 39 height 13
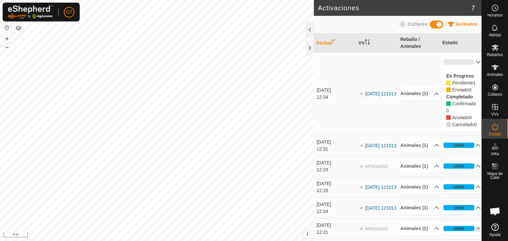
click at [471, 62] on p-accordion-header "0%" at bounding box center [461, 62] width 39 height 13
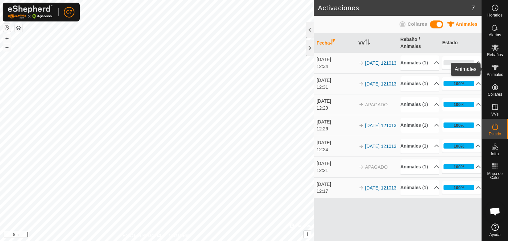
click at [498, 67] on es-animals-svg-icon at bounding box center [495, 67] width 12 height 11
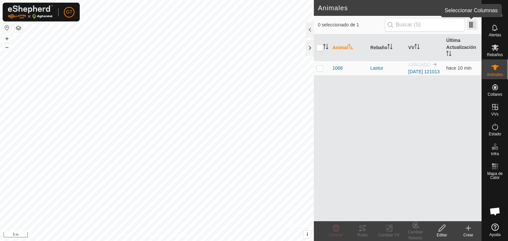
click at [474, 26] on span at bounding box center [472, 24] width 11 height 11
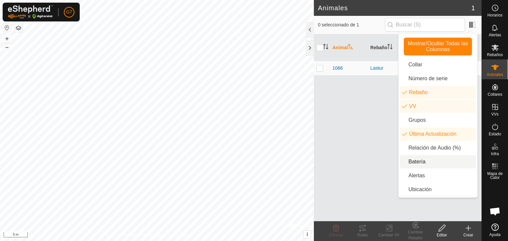
click at [422, 158] on li "Batería" at bounding box center [438, 161] width 76 height 13
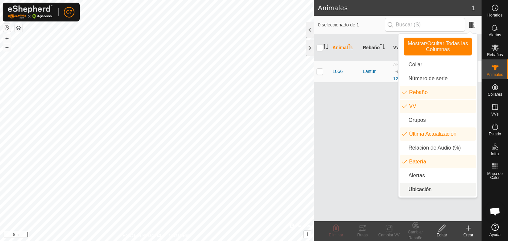
click at [414, 190] on li "Ubicación" at bounding box center [438, 189] width 76 height 13
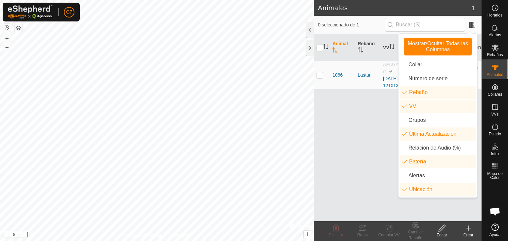
click at [343, 155] on div "Animal Rebaño VV Última Actualización Batería Ubicación 1066 Lastur APAGADO 202…" at bounding box center [398, 127] width 168 height 187
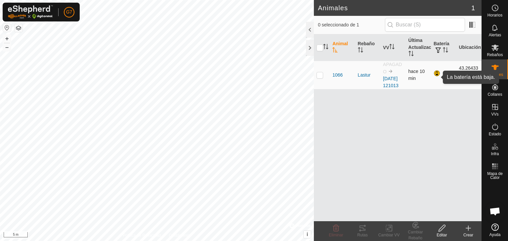
click at [437, 78] on div at bounding box center [437, 74] width 8 height 8
click at [473, 76] on td "43.26433, -1.68375" at bounding box center [468, 75] width 25 height 28
click at [410, 54] on icon "Activar para ordenar" at bounding box center [410, 53] width 5 height 5
click at [411, 77] on table "Animal Rebaño VV Última Actualización Batería Ubicación 1066 Lastur APAGADO 202…" at bounding box center [398, 61] width 168 height 55
click at [411, 77] on span "hace 10 min" at bounding box center [416, 75] width 17 height 12
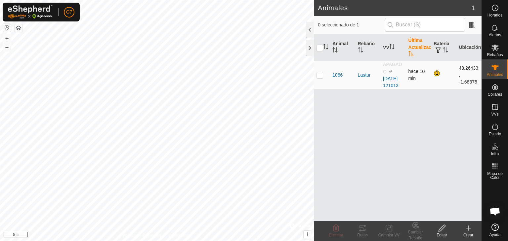
click at [416, 89] on td "hace 10 min" at bounding box center [417, 75] width 25 height 28
click at [501, 67] on div "Animales" at bounding box center [494, 69] width 26 height 20
click at [489, 70] on es-animals-svg-icon at bounding box center [495, 67] width 12 height 11
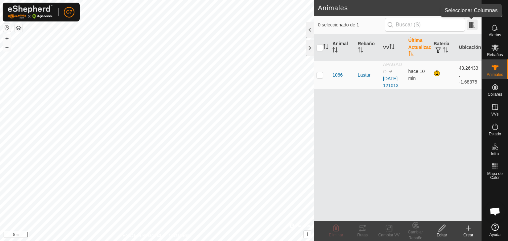
click at [473, 24] on span at bounding box center [472, 24] width 11 height 11
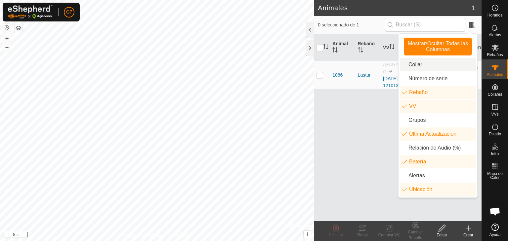
click at [435, 63] on li "Collar" at bounding box center [438, 64] width 76 height 13
click at [358, 138] on div "Animal Collar Rebaño VV Última Actualización Batería Ubicación 1066 2531351820 …" at bounding box center [398, 127] width 168 height 187
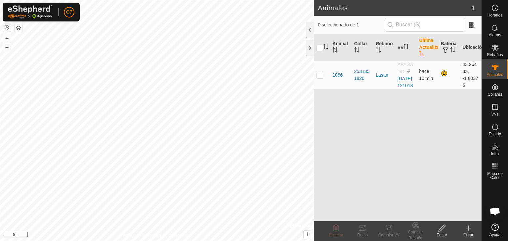
click at [358, 138] on div "Animal Collar Rebaño VV Última Actualización Batería Ubicación 1066 2531351820 …" at bounding box center [398, 127] width 168 height 187
click at [362, 76] on div "2531351820" at bounding box center [362, 75] width 17 height 14
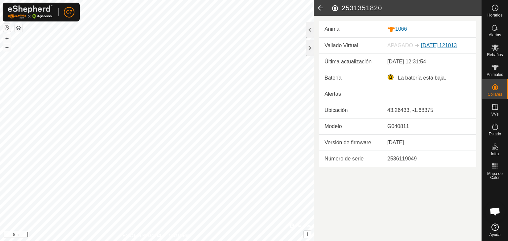
click at [430, 45] on link "[DATE] 121013" at bounding box center [439, 46] width 36 height 6
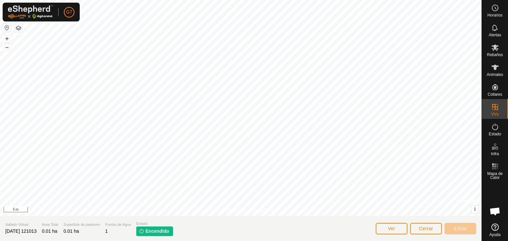
click at [168, 233] on span "Encendido" at bounding box center [157, 231] width 24 height 7
click at [397, 229] on button "Ver" at bounding box center [391, 229] width 32 height 12
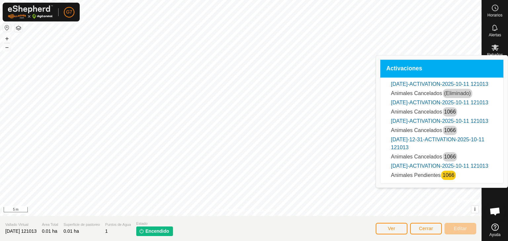
click at [434, 178] on span "Animales Pendientes" at bounding box center [416, 175] width 50 height 6
click at [414, 169] on link "Oct-11-1233-ACTIVATION-2025-10-11 121013" at bounding box center [439, 166] width 97 height 6
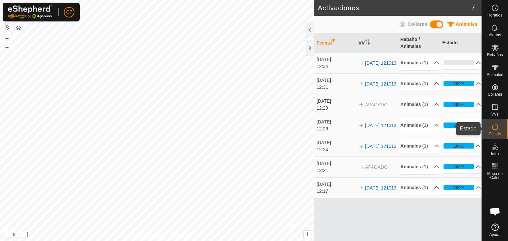
click at [501, 132] on div "Estado" at bounding box center [494, 129] width 26 height 20
click at [494, 69] on icon at bounding box center [494, 67] width 7 height 5
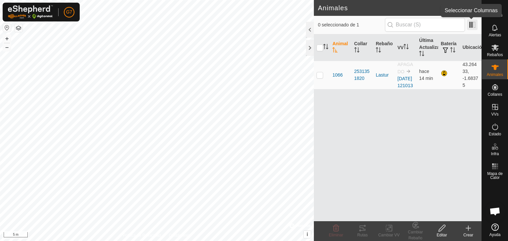
click at [472, 21] on span at bounding box center [472, 24] width 11 height 11
